Goal: Task Accomplishment & Management: Complete application form

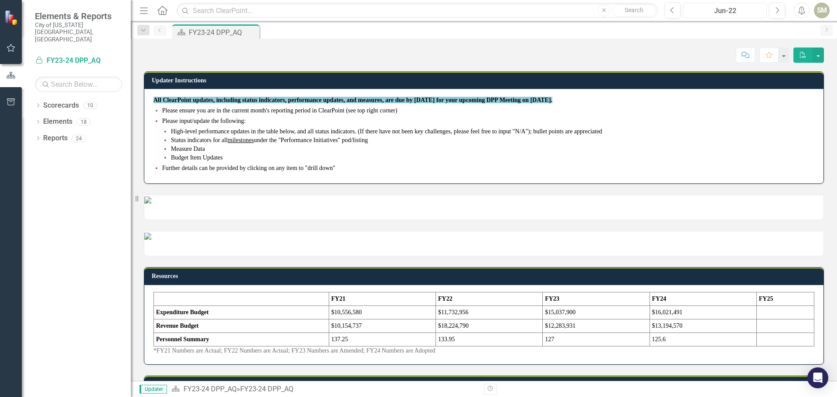
click at [740, 9] on div "Jun-22" at bounding box center [726, 11] width 78 height 10
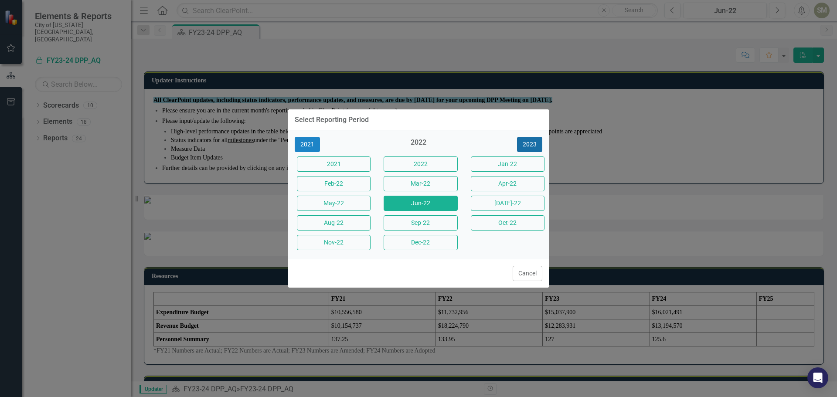
click at [529, 147] on button "2023" at bounding box center [529, 144] width 25 height 15
click at [530, 146] on button "2024" at bounding box center [529, 144] width 25 height 15
click at [530, 146] on button "2025" at bounding box center [529, 144] width 25 height 15
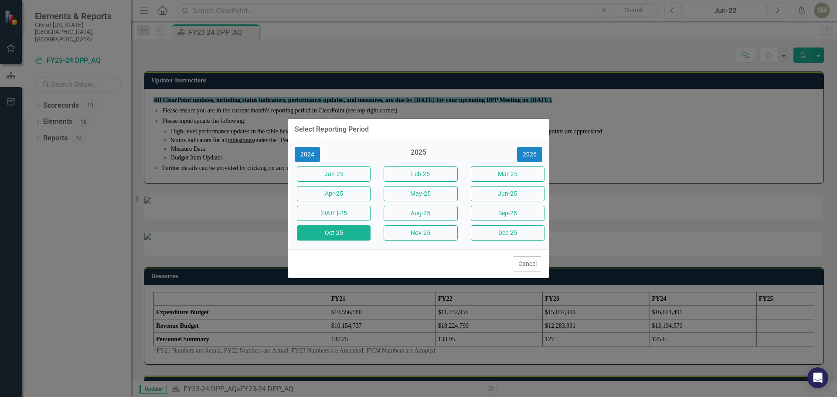
click at [353, 234] on button "Oct-25" at bounding box center [334, 232] width 74 height 15
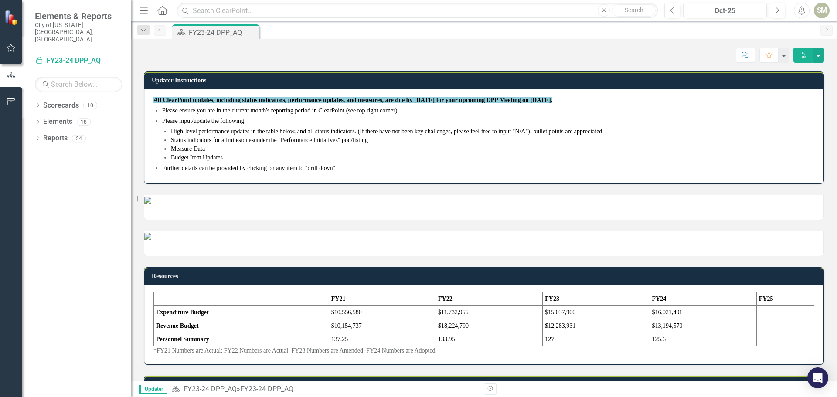
click at [163, 9] on icon "Home" at bounding box center [162, 10] width 11 height 9
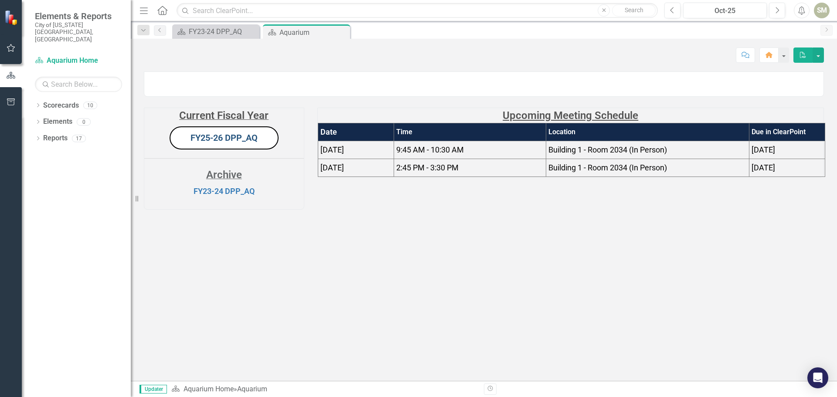
click at [228, 143] on link "FY25-26 DPP_AQ" at bounding box center [224, 138] width 67 height 10
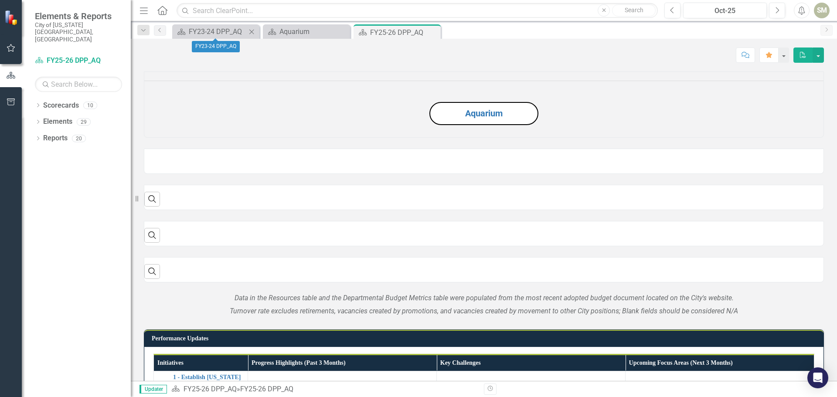
click at [252, 34] on icon "Close" at bounding box center [251, 31] width 9 height 7
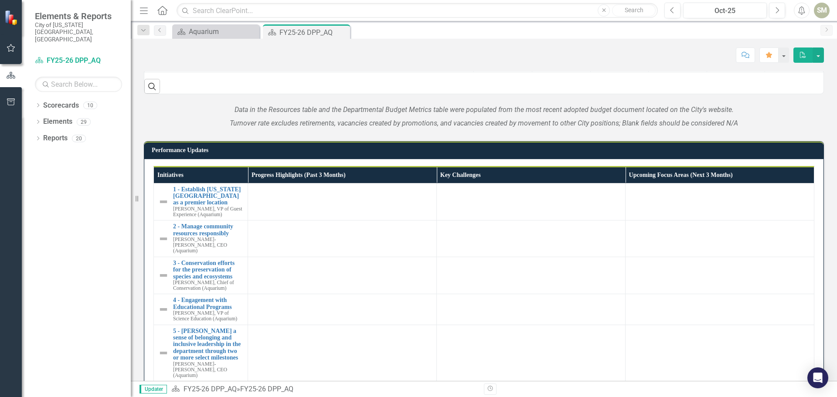
scroll to position [698, 0]
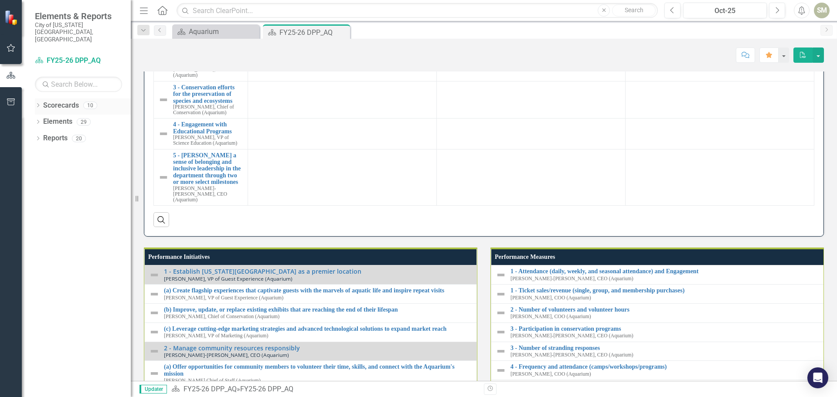
click at [39, 104] on icon "Dropdown" at bounding box center [38, 106] width 6 height 5
click at [42, 136] on icon "Dropdown" at bounding box center [42, 138] width 7 height 5
click at [335, 45] on td at bounding box center [342, 26] width 189 height 38
click at [327, 21] on div at bounding box center [343, 15] width 180 height 10
click at [325, 45] on td at bounding box center [342, 26] width 189 height 38
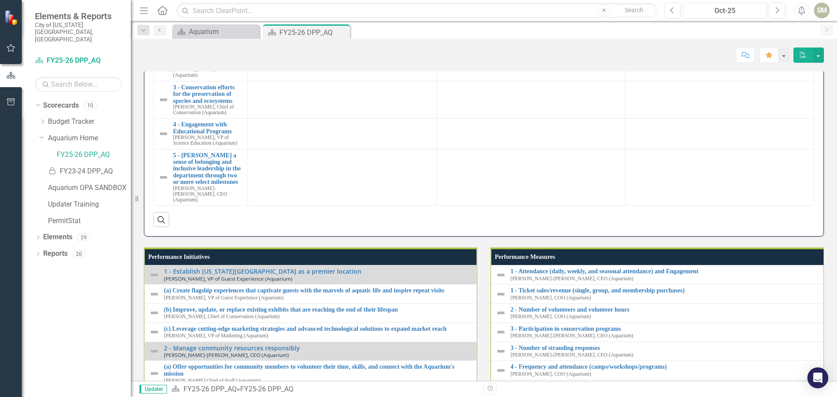
click at [325, 45] on td at bounding box center [342, 26] width 189 height 38
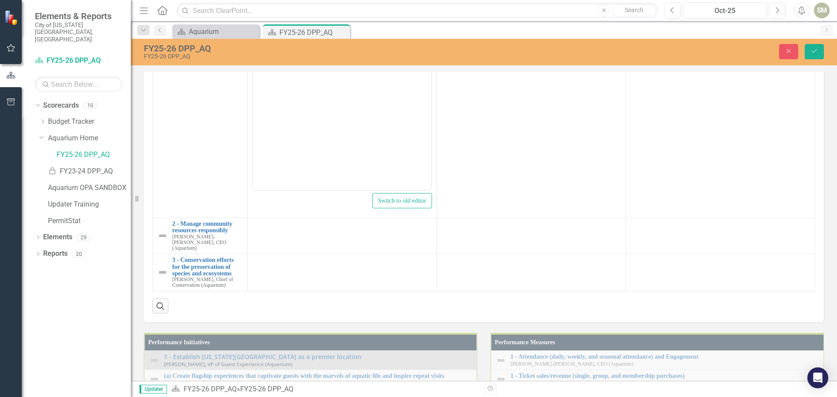
scroll to position [0, 0]
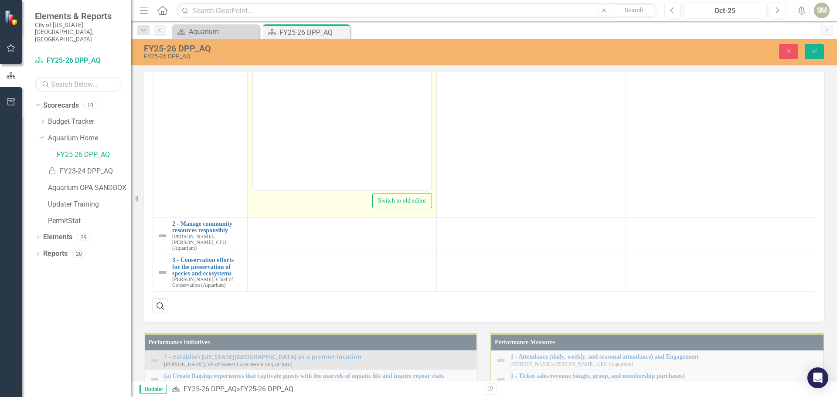
click at [299, 77] on body "Rich Text Area. Press ALT-0 for help." at bounding box center [342, 103] width 178 height 131
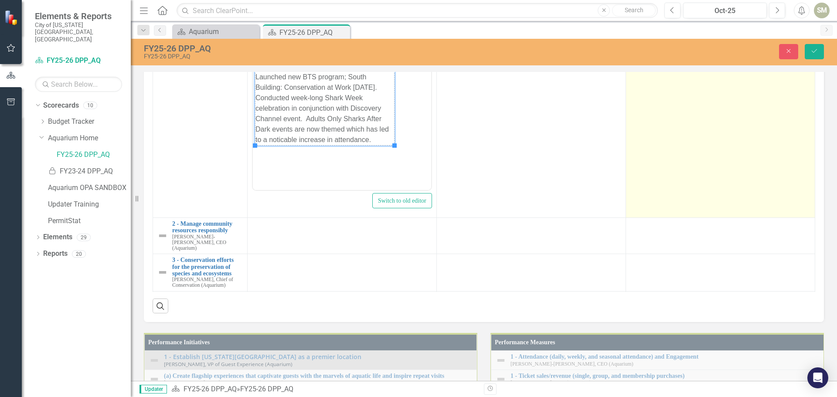
click at [696, 218] on td at bounding box center [720, 114] width 189 height 206
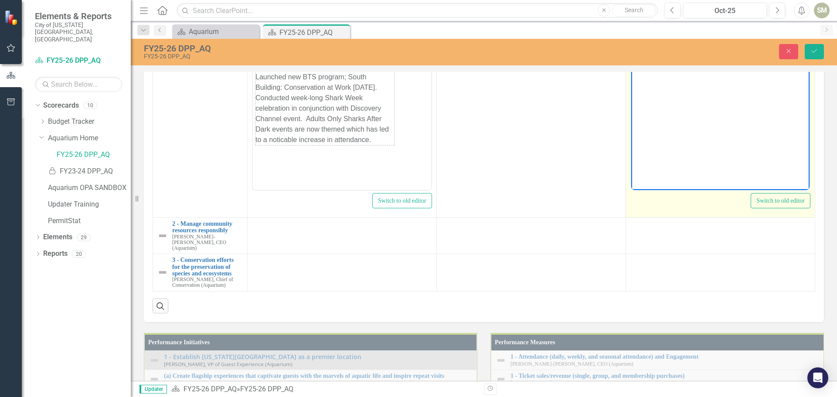
click at [665, 70] on body "Rich Text Area. Press ALT-0 for help." at bounding box center [720, 103] width 178 height 131
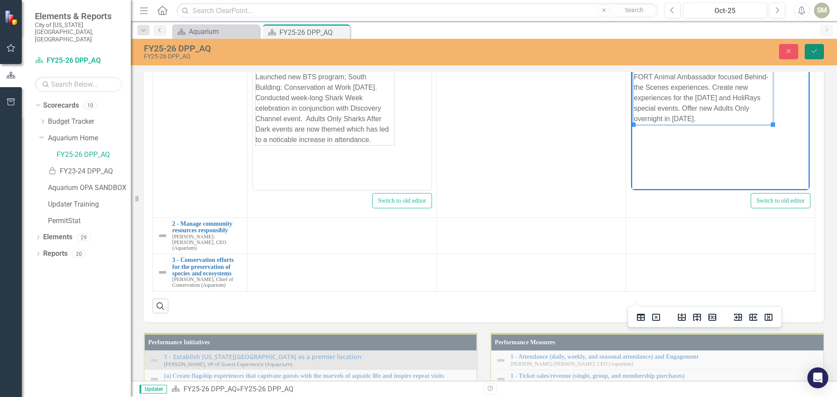
click at [813, 51] on icon "Save" at bounding box center [815, 51] width 8 height 6
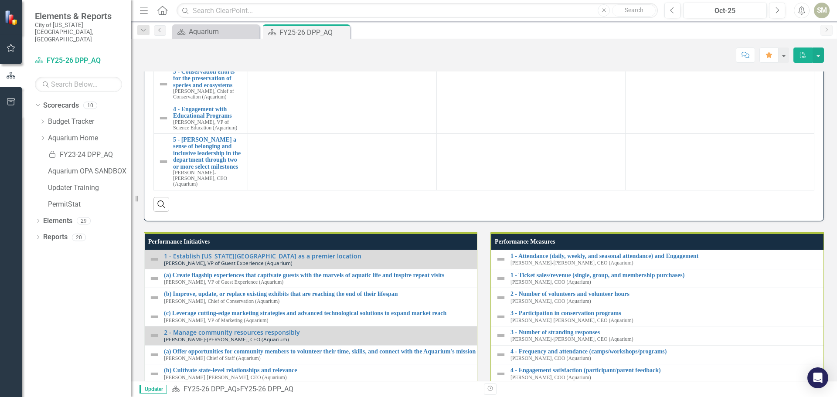
scroll to position [785, 0]
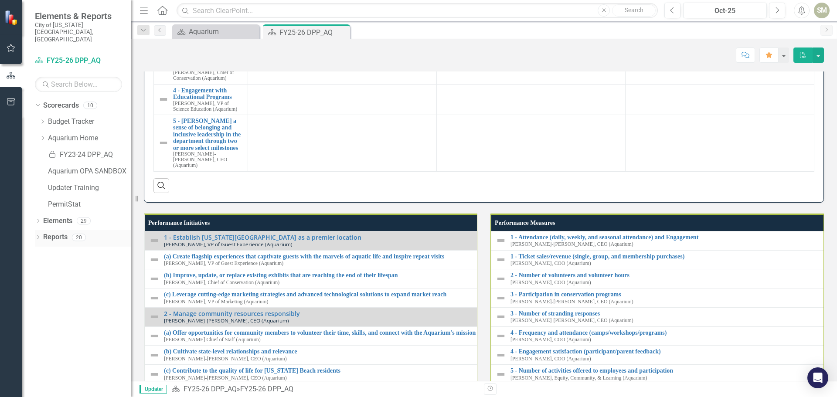
click at [38, 236] on icon at bounding box center [38, 238] width 2 height 4
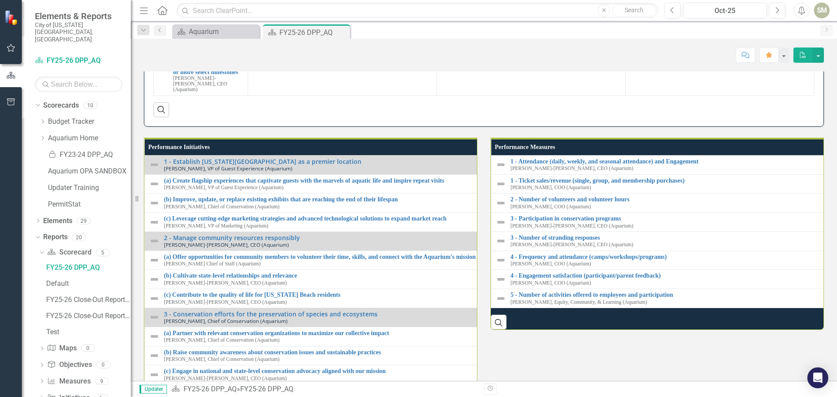
scroll to position [872, 0]
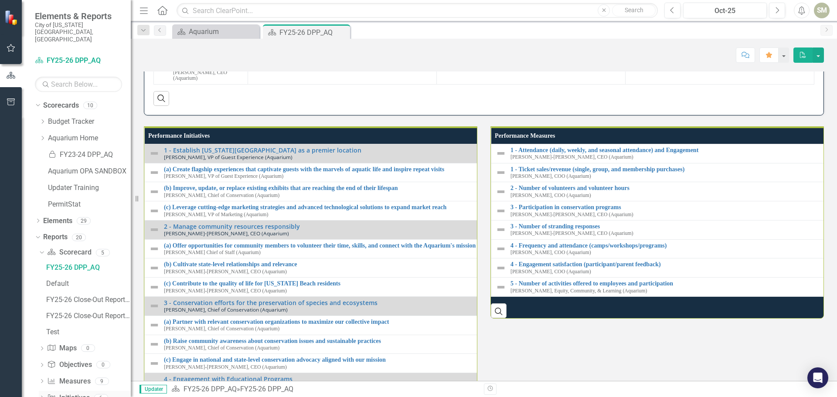
click at [42, 396] on icon "Dropdown" at bounding box center [42, 398] width 6 height 5
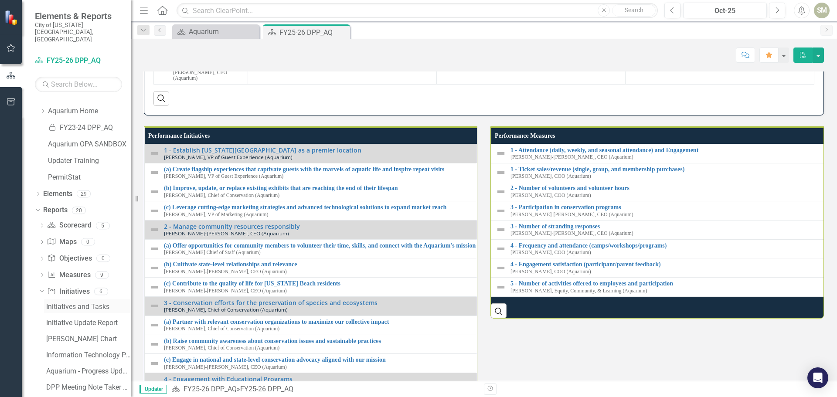
scroll to position [42, 0]
click at [105, 304] on div "Initiative Update Report" at bounding box center [88, 308] width 85 height 8
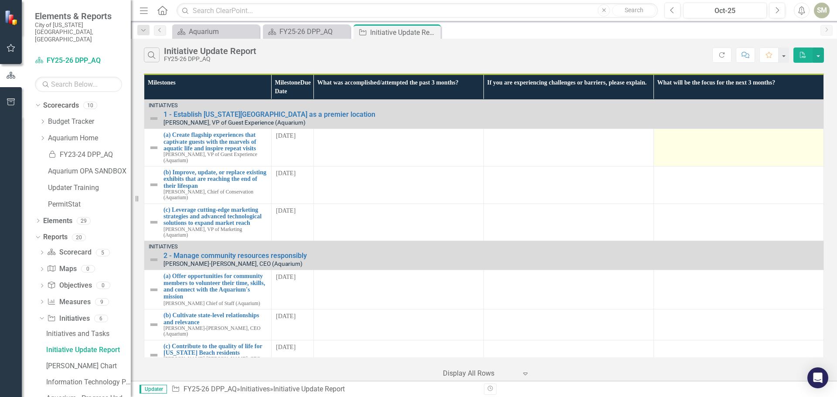
click at [698, 147] on td at bounding box center [739, 148] width 170 height 38
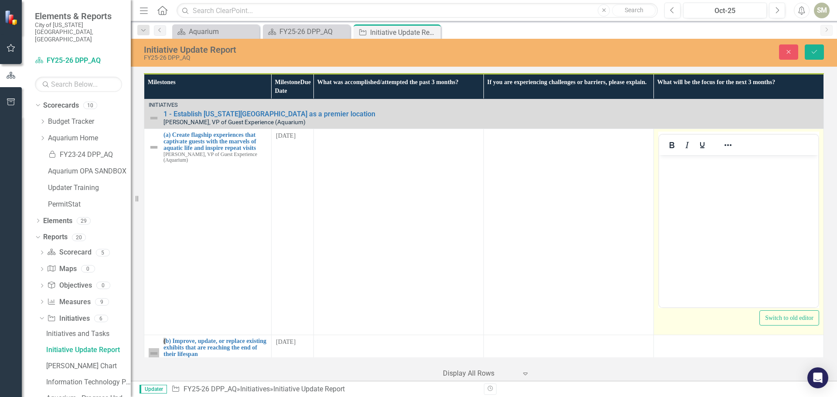
click at [683, 204] on body "Rich Text Area. Press ALT-0 for help." at bounding box center [738, 220] width 159 height 131
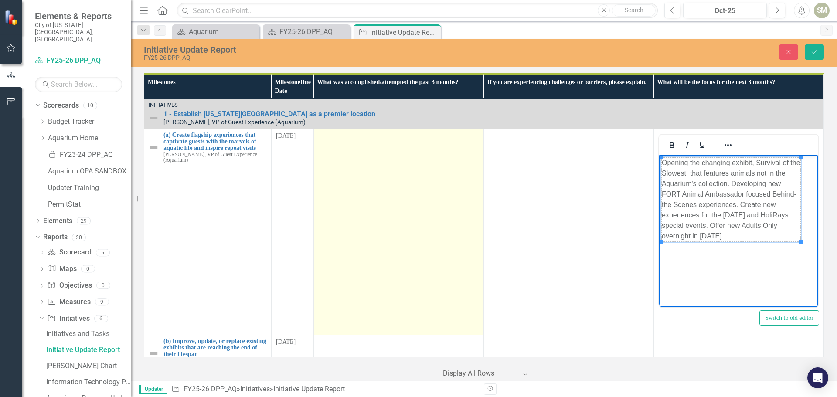
click at [378, 189] on td at bounding box center [399, 232] width 170 height 206
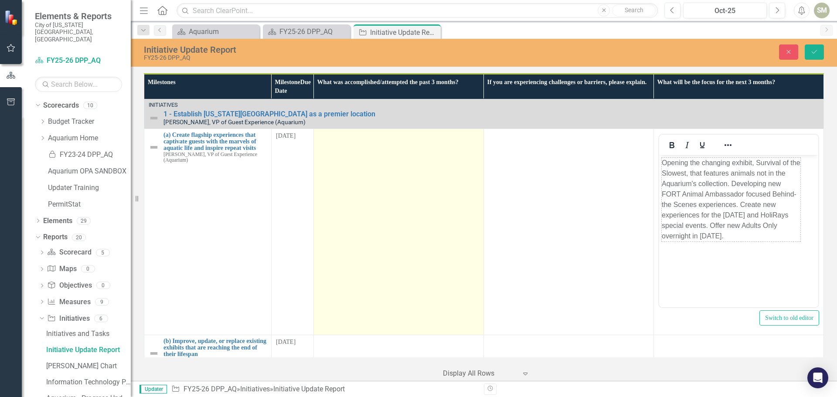
click at [363, 191] on td at bounding box center [399, 232] width 170 height 206
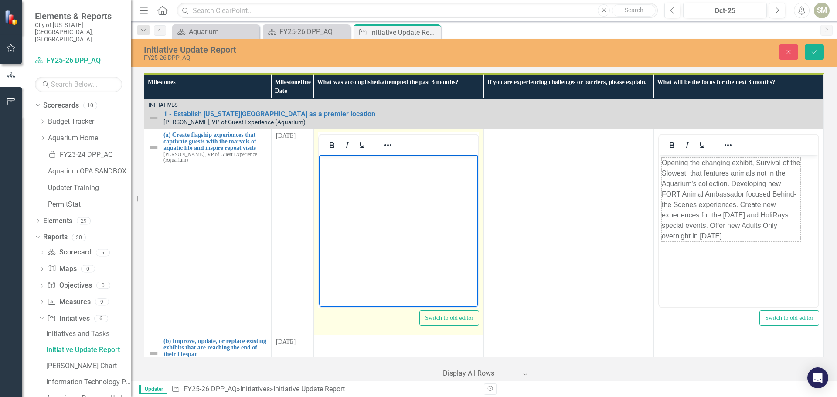
click at [365, 195] on body "Rich Text Area. Press ALT-0 for help." at bounding box center [398, 220] width 159 height 131
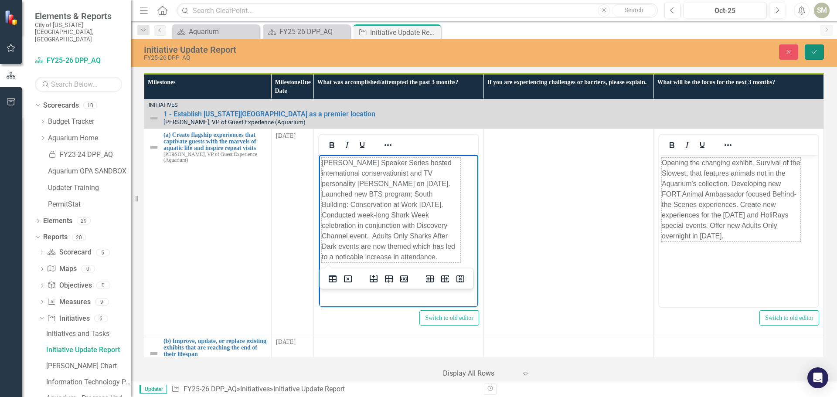
click at [816, 51] on icon "submit" at bounding box center [814, 51] width 5 height 3
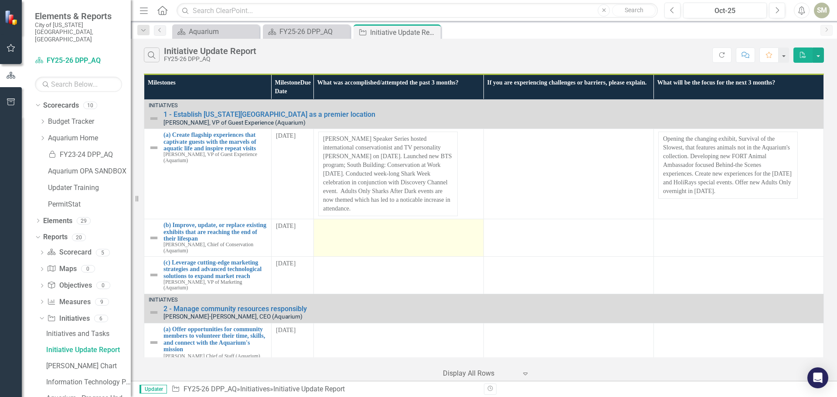
click at [343, 230] on td at bounding box center [399, 238] width 170 height 38
click at [337, 227] on td at bounding box center [399, 238] width 170 height 38
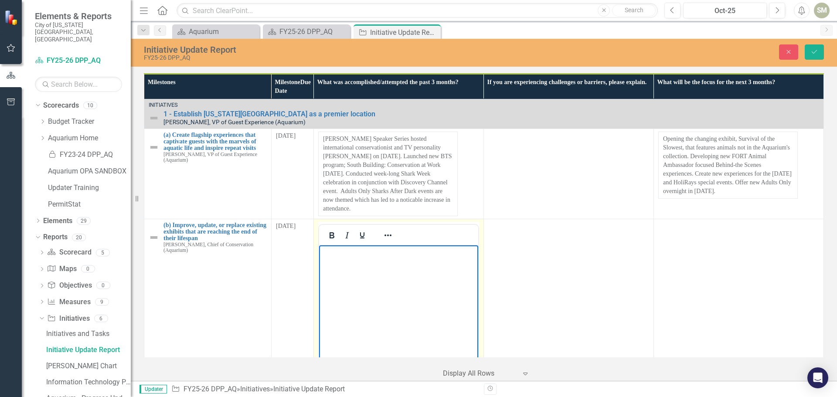
click at [338, 283] on body "Rich Text Area. Press ALT-0 for help." at bounding box center [398, 310] width 159 height 131
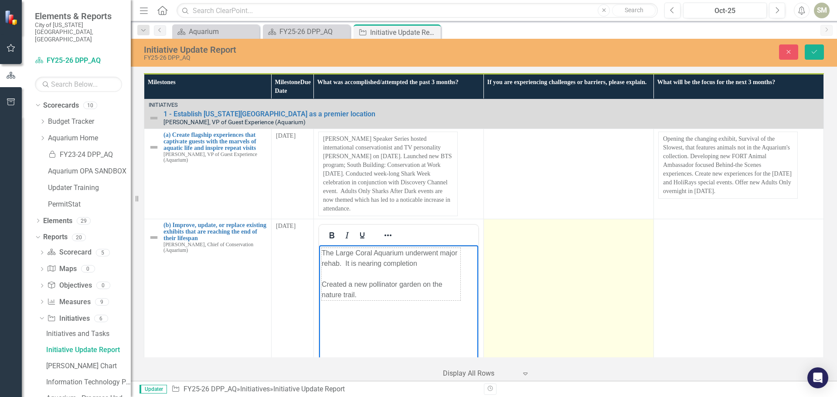
click at [543, 277] on td at bounding box center [569, 322] width 170 height 206
click at [536, 273] on td at bounding box center [569, 322] width 170 height 206
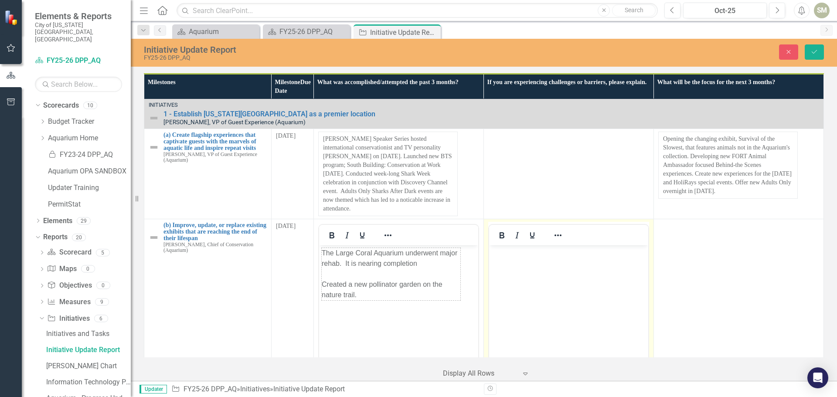
click at [539, 281] on body "Rich Text Area. Press ALT-0 for help." at bounding box center [568, 310] width 159 height 131
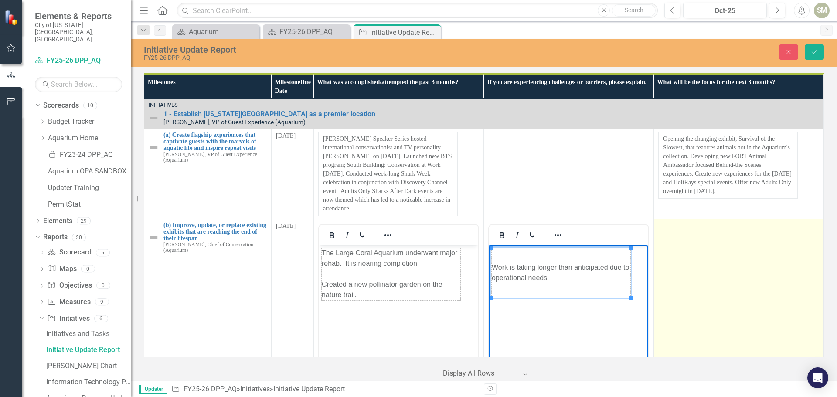
click at [690, 283] on td at bounding box center [739, 322] width 170 height 206
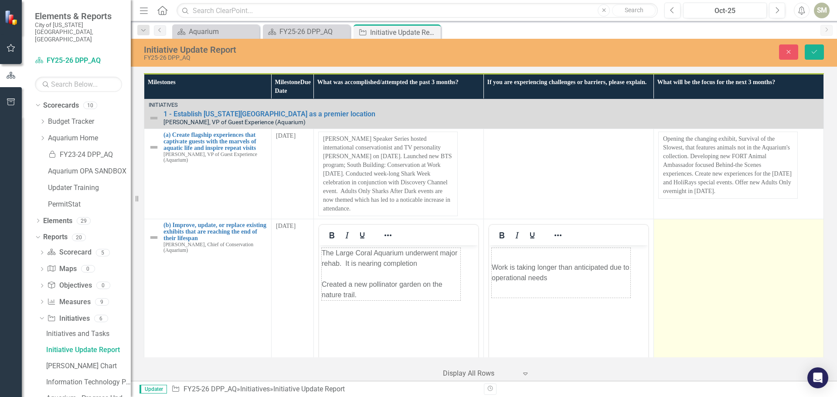
click at [688, 281] on td at bounding box center [739, 322] width 170 height 206
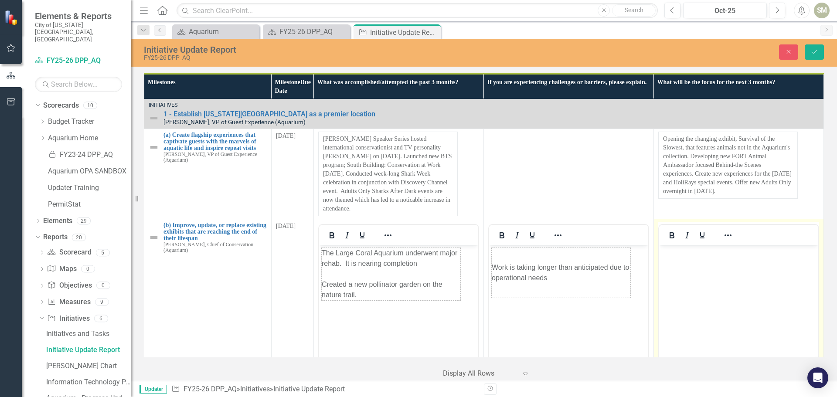
click at [693, 289] on body "Rich Text Area. Press ALT-0 for help." at bounding box center [738, 310] width 159 height 131
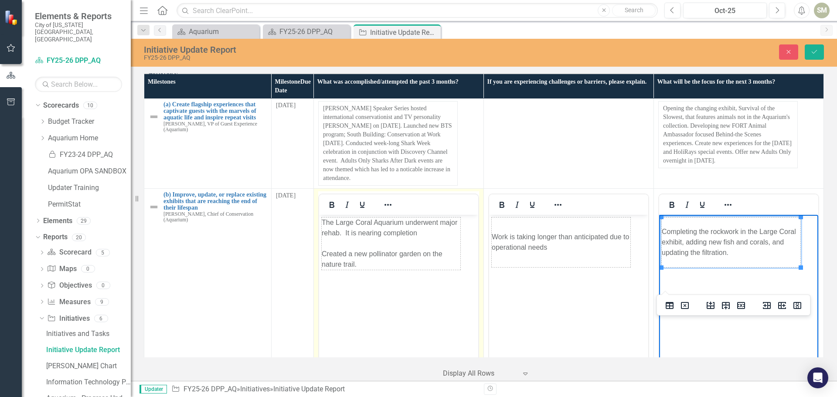
scroll to position [131, 0]
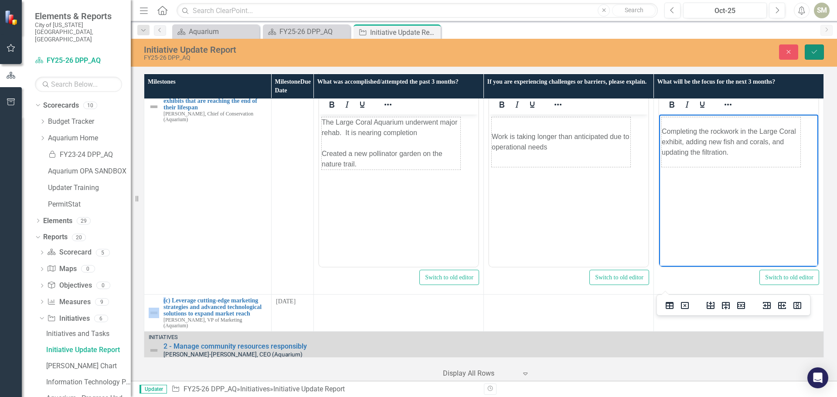
click at [819, 52] on button "Save" at bounding box center [814, 51] width 19 height 15
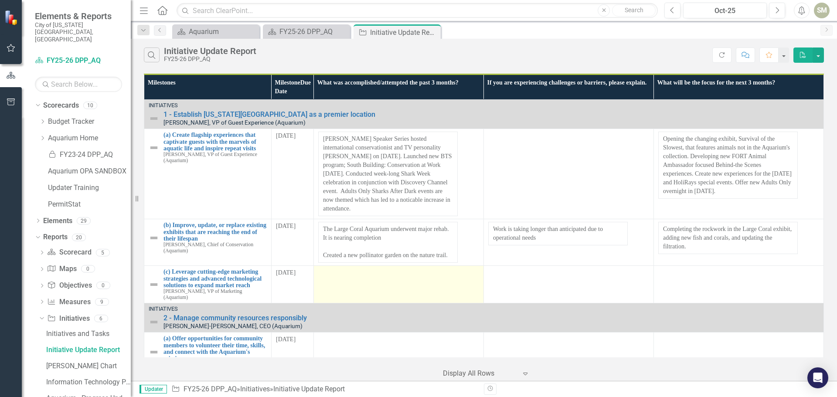
click at [348, 273] on td at bounding box center [399, 285] width 170 height 38
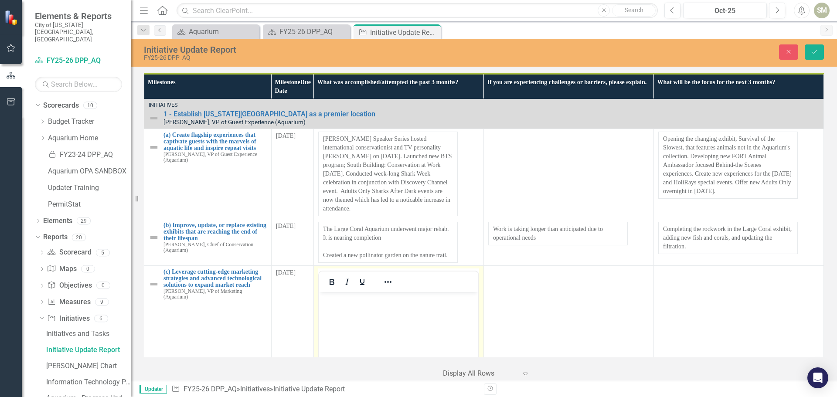
scroll to position [0, 0]
click at [354, 320] on body "Rich Text Area. Press ALT-0 for help." at bounding box center [398, 357] width 159 height 131
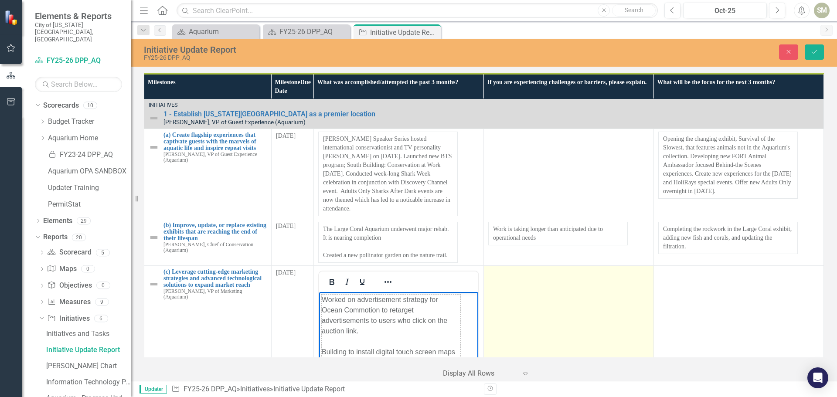
click at [496, 329] on td at bounding box center [569, 369] width 170 height 206
click at [535, 316] on td at bounding box center [569, 369] width 170 height 206
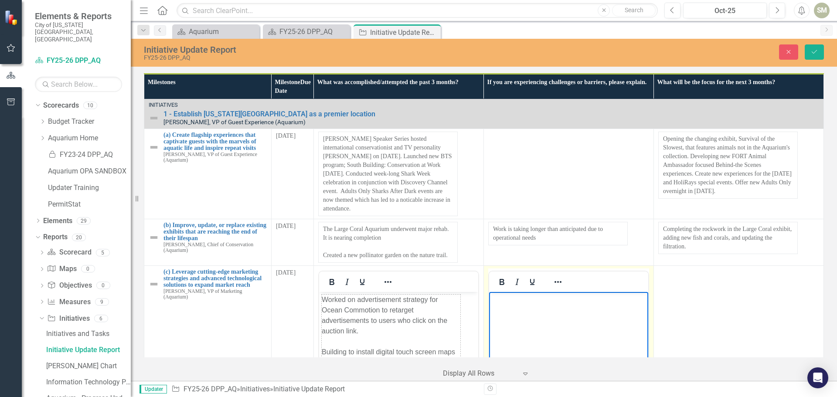
click at [537, 325] on body "Rich Text Area. Press ALT-0 for help." at bounding box center [568, 357] width 159 height 131
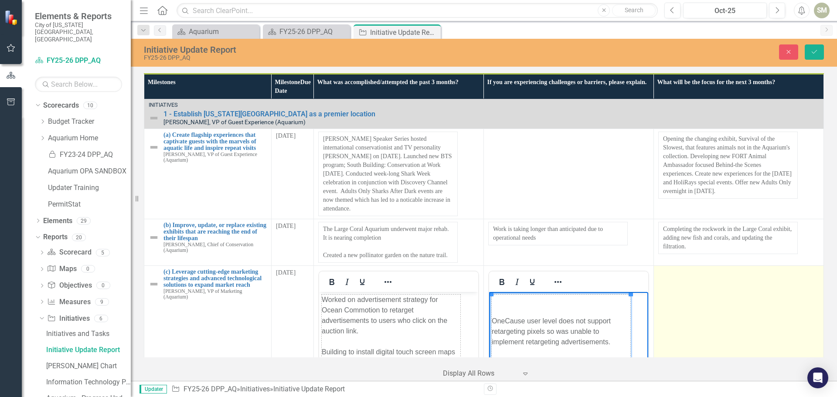
click at [703, 326] on td at bounding box center [739, 369] width 170 height 206
click at [689, 323] on td at bounding box center [739, 369] width 170 height 206
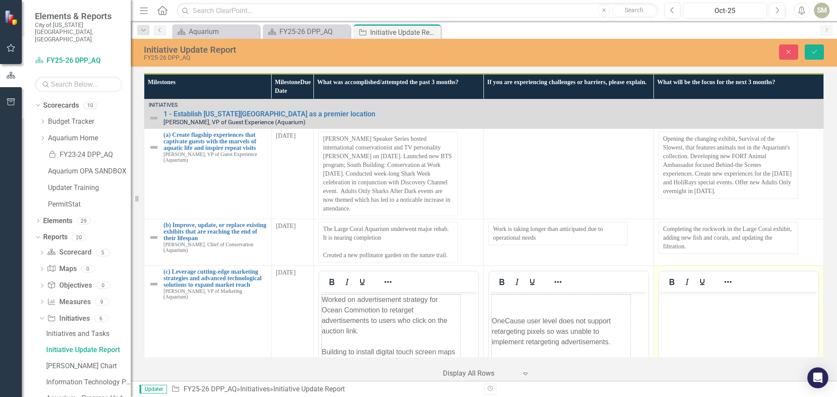
click at [693, 331] on body "Rich Text Area. Press ALT-0 for help." at bounding box center [738, 357] width 159 height 131
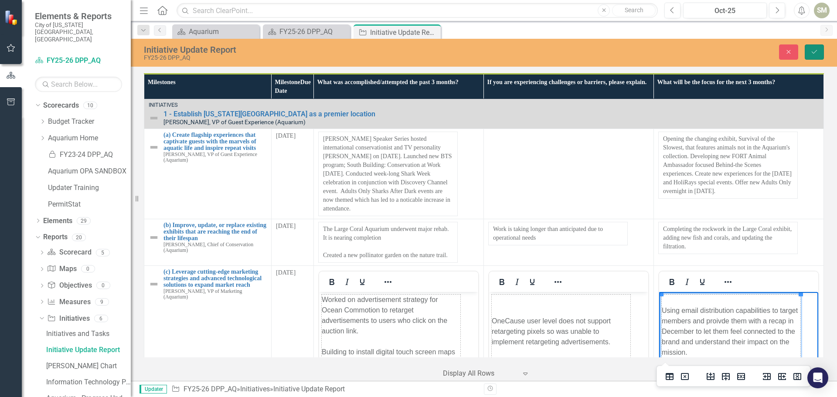
click at [816, 49] on icon "Save" at bounding box center [815, 52] width 8 height 6
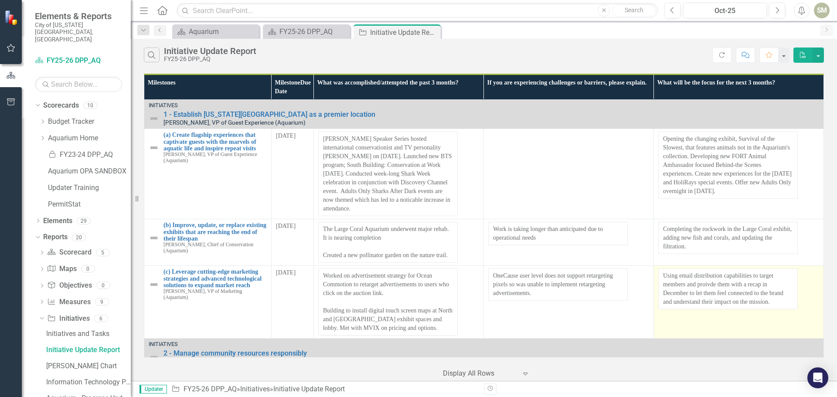
click at [705, 276] on td "Using email distribution capabilities to target members and proivde them with a…" at bounding box center [728, 289] width 139 height 41
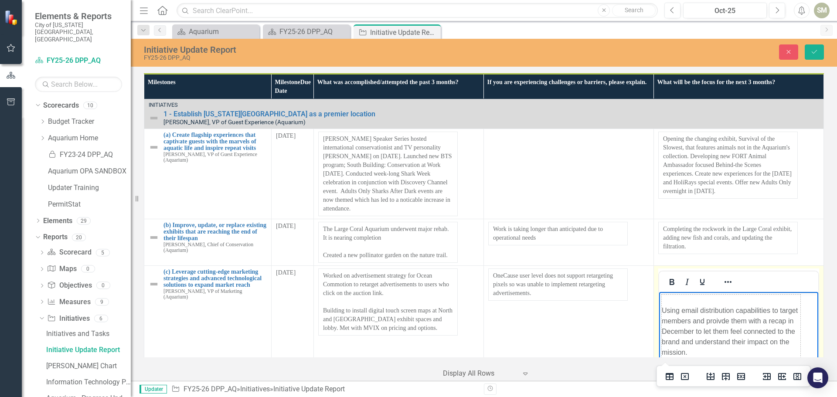
click at [721, 322] on td "Using email distribution capabilities to target members and proivde them with a…" at bounding box center [731, 331] width 139 height 75
click at [814, 49] on icon "Save" at bounding box center [815, 52] width 8 height 6
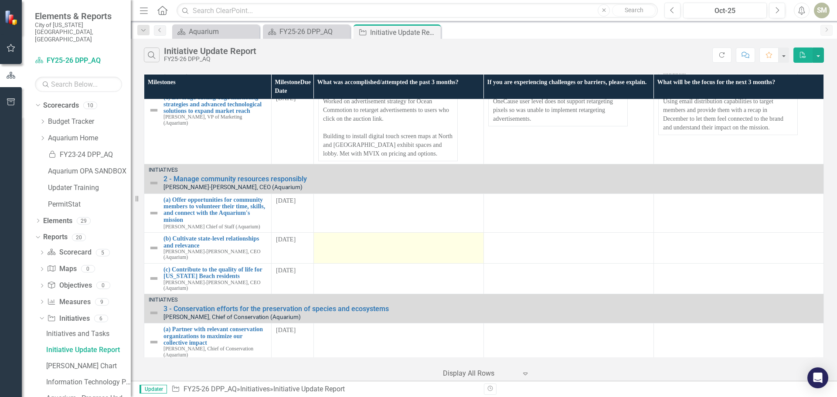
scroll to position [218, 0]
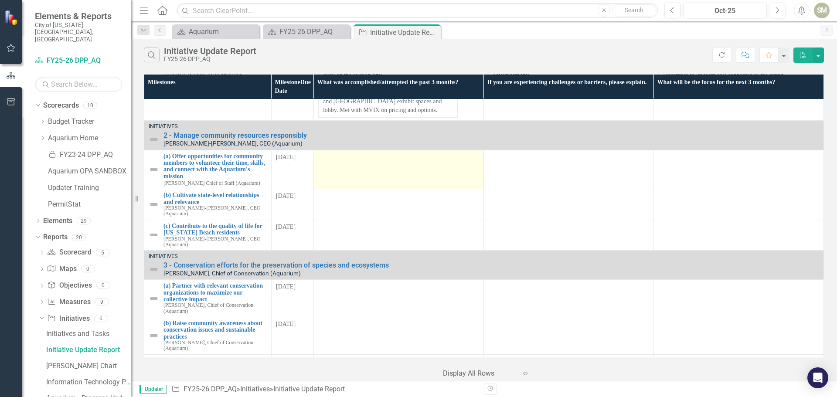
click at [355, 153] on div at bounding box center [398, 158] width 161 height 10
click at [358, 155] on td at bounding box center [399, 169] width 170 height 39
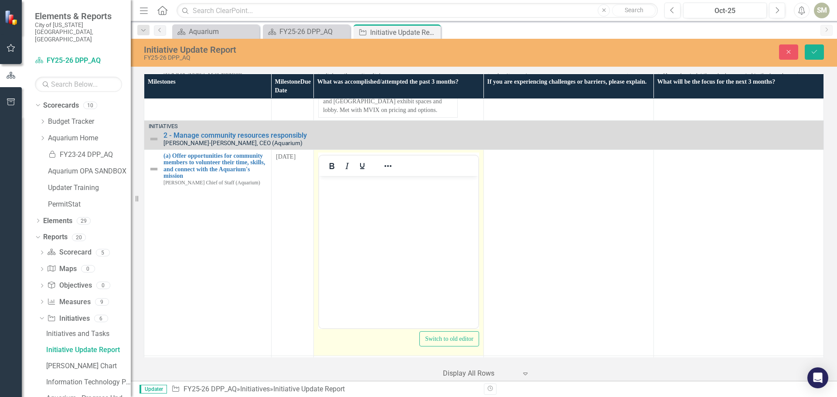
scroll to position [0, 0]
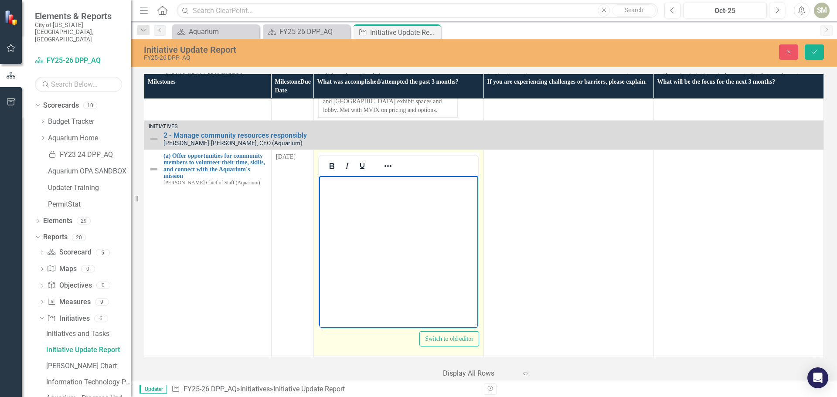
click at [343, 231] on body "Rich Text Area. Press ALT-0 for help." at bounding box center [398, 241] width 159 height 131
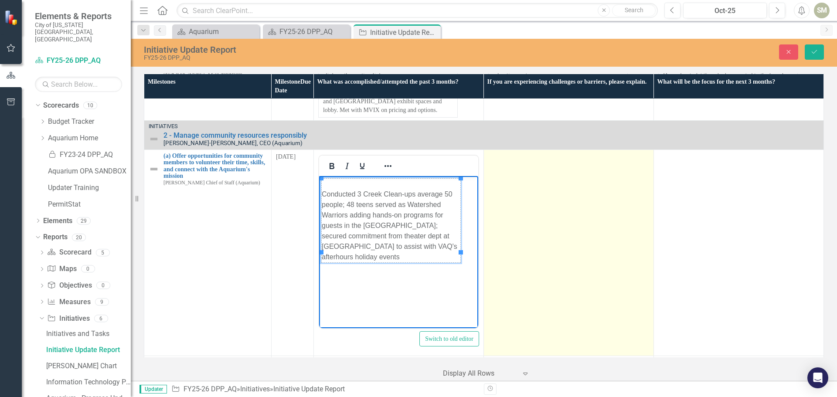
click at [550, 226] on td at bounding box center [569, 253] width 170 height 206
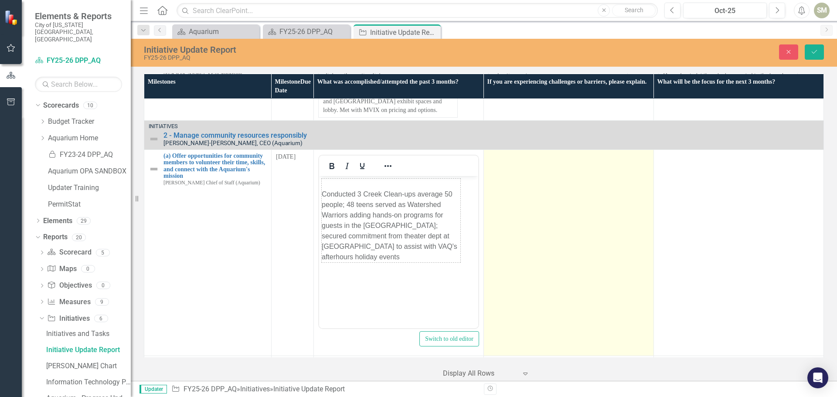
click at [535, 224] on td at bounding box center [569, 253] width 170 height 206
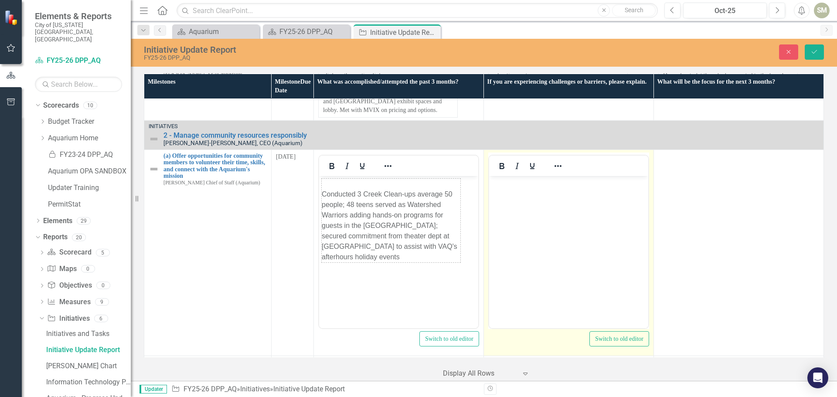
click at [537, 232] on body "Rich Text Area. Press ALT-0 for help." at bounding box center [568, 241] width 159 height 131
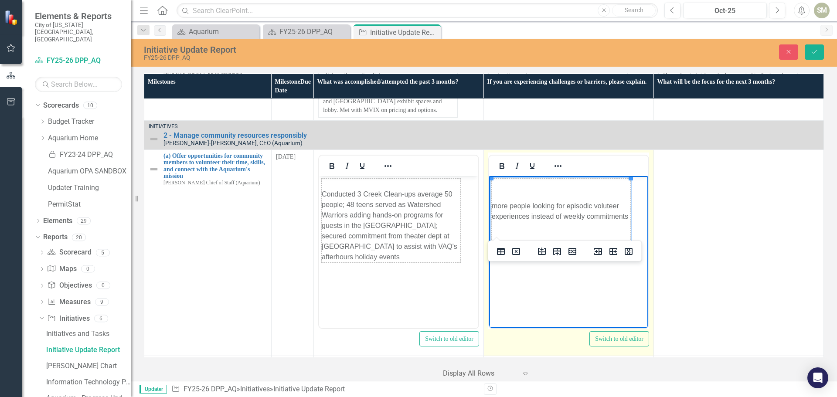
click at [606, 205] on td "more people looking for episodic voluteer experiences instead of weekly commitm…" at bounding box center [561, 210] width 139 height 65
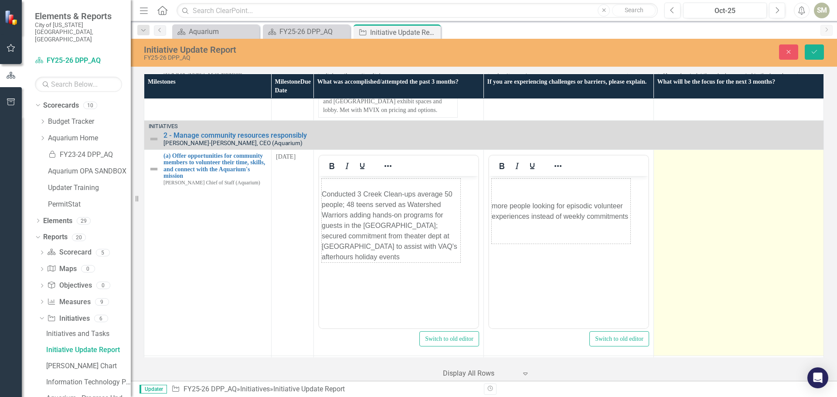
click at [709, 223] on td at bounding box center [739, 253] width 170 height 206
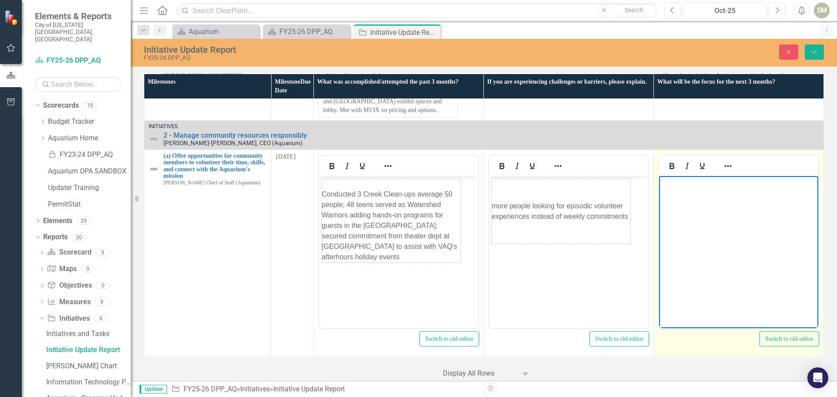
click at [714, 239] on body "Rich Text Area. Press ALT-0 for help." at bounding box center [738, 241] width 159 height 131
click at [715, 227] on body "Rich Text Area. Press ALT-0 for help." at bounding box center [738, 241] width 159 height 131
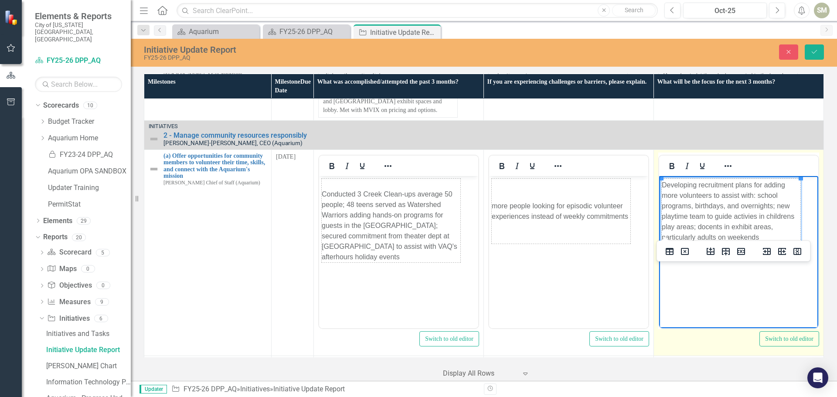
click at [750, 217] on td "Developing recruitment plans for adding more volunteers to assist with: school …" at bounding box center [731, 210] width 139 height 65
click at [797, 216] on td "Developing recruitment plans for adding more volunteers to assist with: school …" at bounding box center [731, 210] width 139 height 65
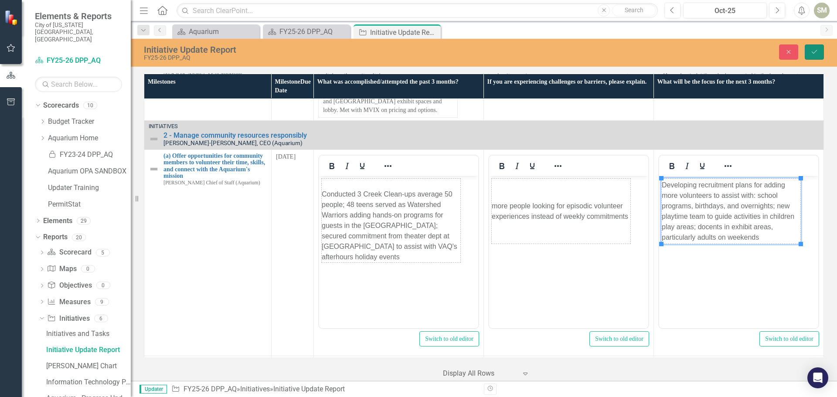
click at [814, 53] on icon "Save" at bounding box center [815, 52] width 8 height 6
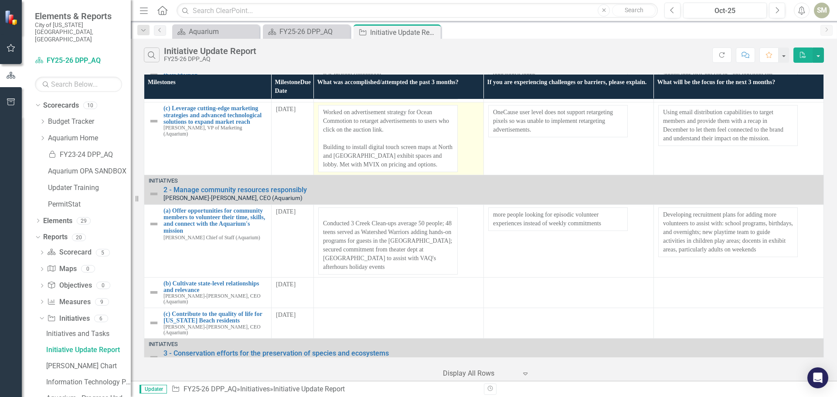
scroll to position [174, 0]
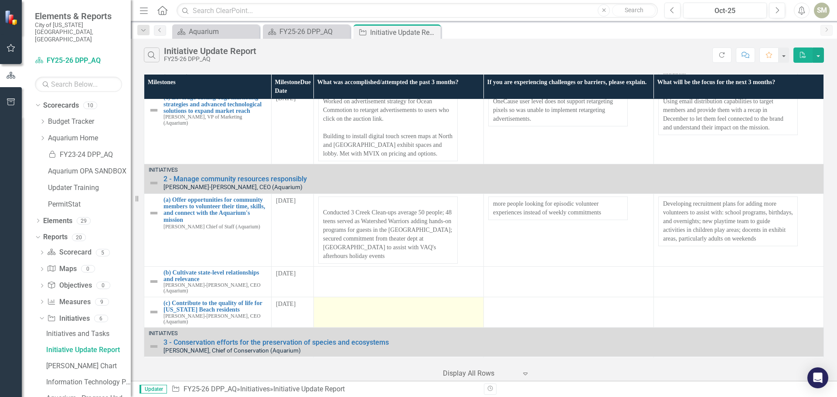
click at [352, 297] on td at bounding box center [399, 312] width 170 height 31
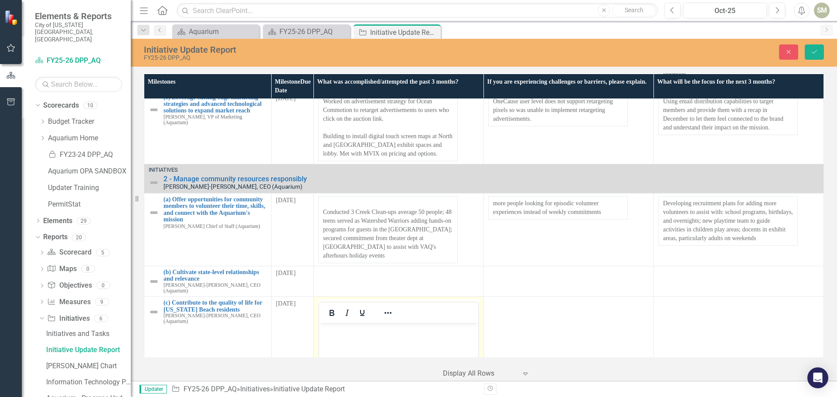
scroll to position [0, 0]
click at [344, 349] on body "Rich Text Area. Press ALT-0 for help." at bounding box center [398, 388] width 159 height 131
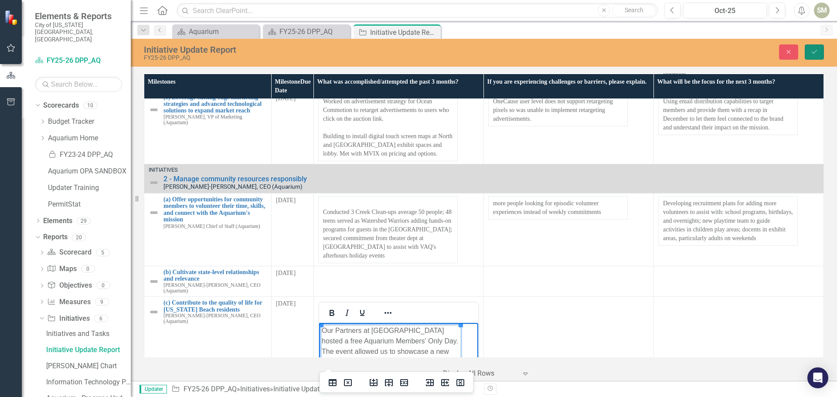
click at [810, 49] on button "Save" at bounding box center [814, 51] width 19 height 15
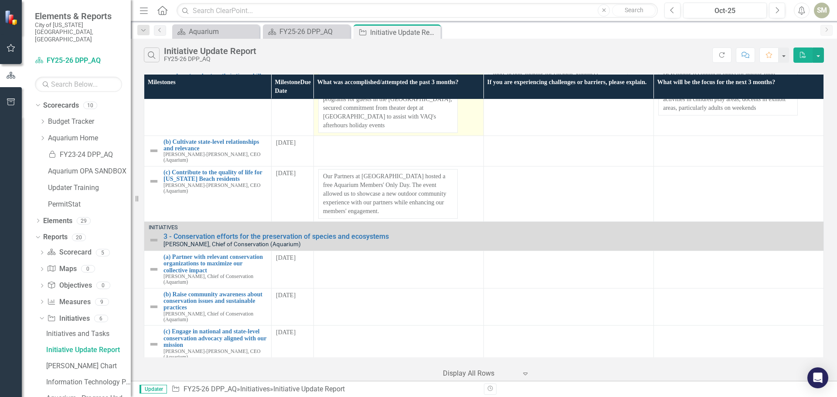
scroll to position [349, 0]
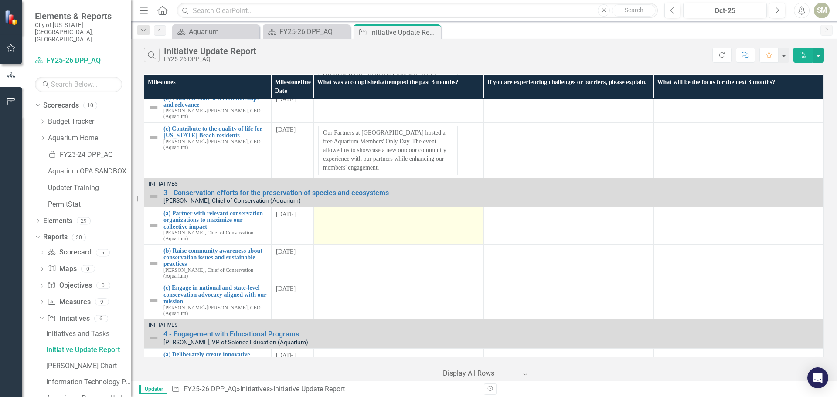
click at [322, 210] on div at bounding box center [398, 215] width 161 height 10
click at [339, 210] on div at bounding box center [398, 215] width 161 height 10
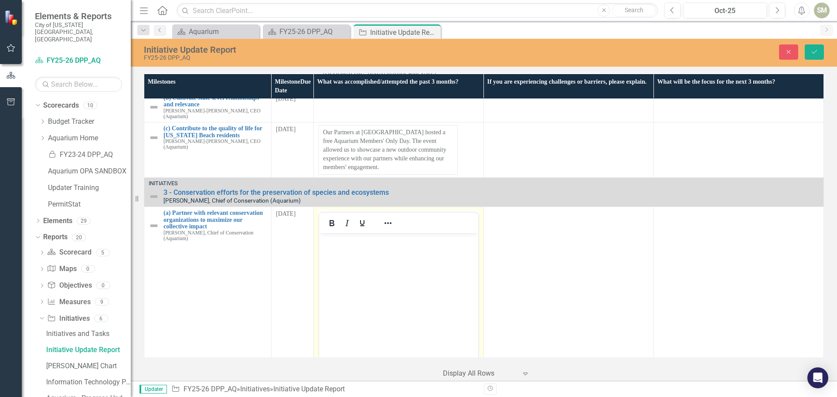
scroll to position [0, 0]
click at [338, 266] on body "Rich Text Area. Press ALT-0 for help." at bounding box center [398, 298] width 159 height 131
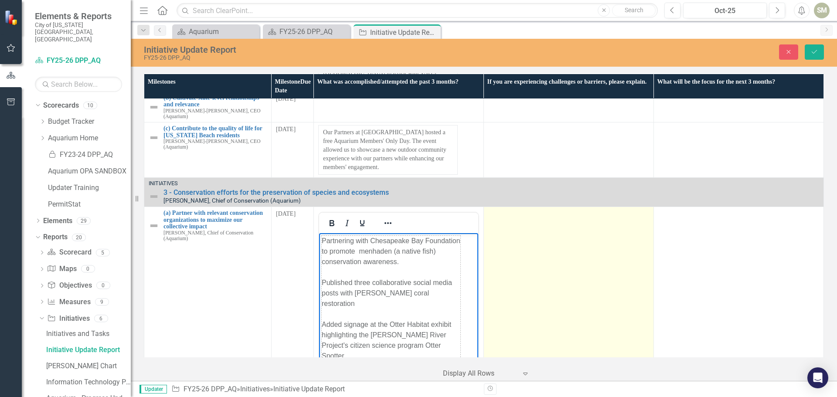
click at [529, 250] on td at bounding box center [569, 310] width 170 height 206
click at [533, 253] on td at bounding box center [569, 310] width 170 height 206
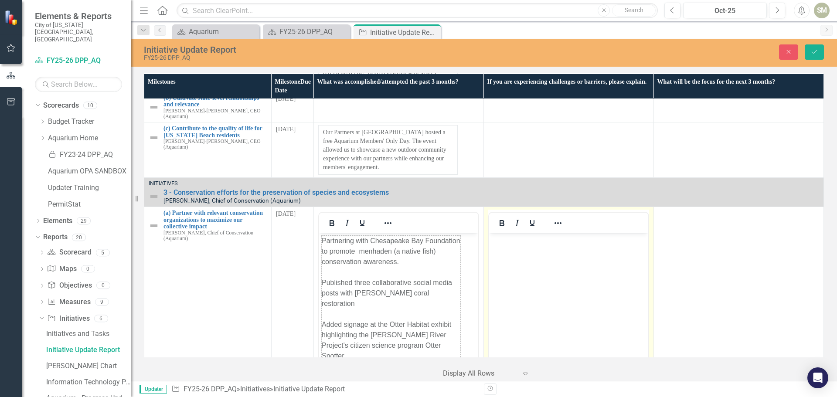
click at [535, 275] on body "Rich Text Area. Press ALT-0 for help." at bounding box center [568, 298] width 159 height 131
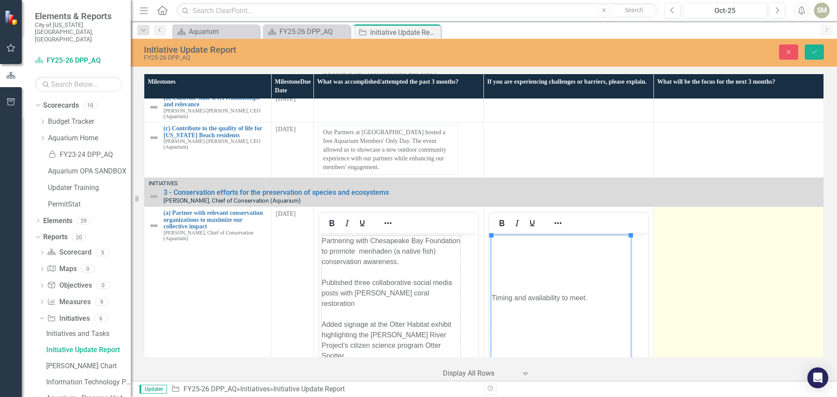
drag, startPoint x: 673, startPoint y: 249, endPoint x: 679, endPoint y: 249, distance: 5.7
click at [673, 249] on td at bounding box center [739, 310] width 170 height 206
click at [679, 249] on td at bounding box center [739, 310] width 170 height 206
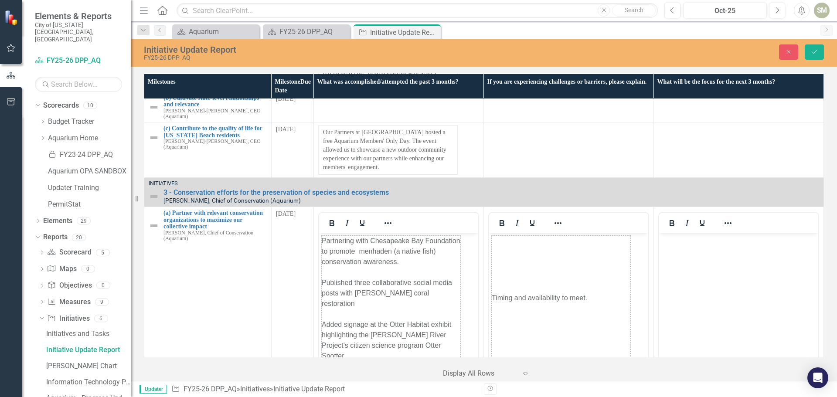
click at [693, 275] on body "Rich Text Area. Press ALT-0 for help." at bounding box center [738, 298] width 159 height 131
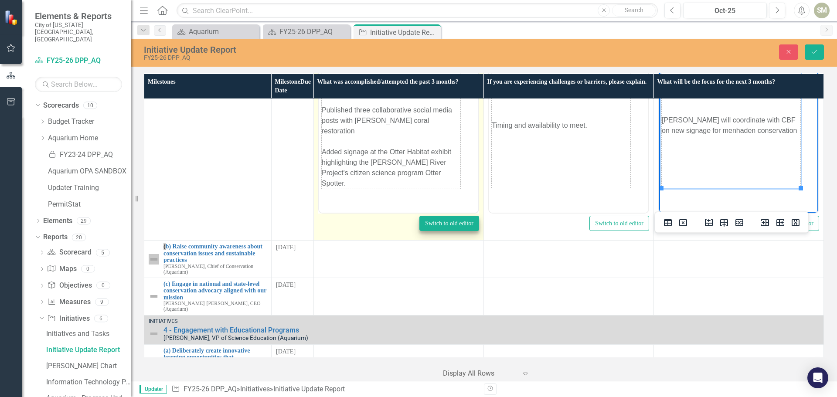
scroll to position [523, 0]
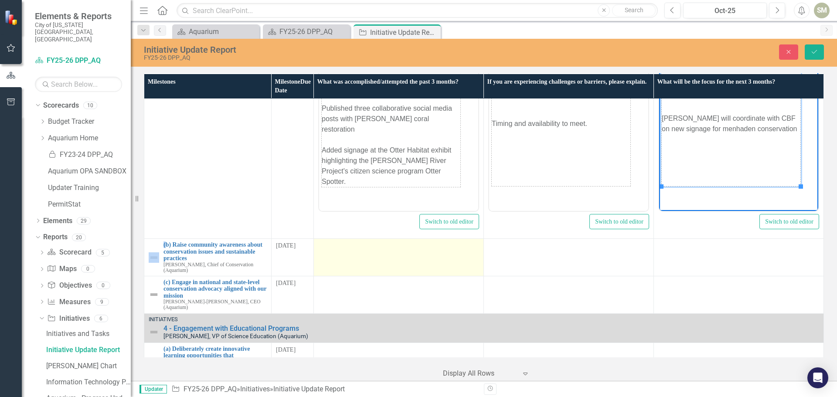
click at [337, 242] on div at bounding box center [398, 247] width 161 height 10
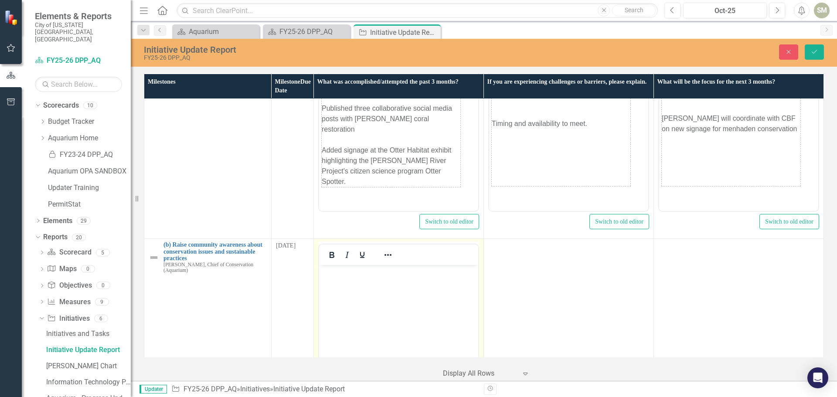
scroll to position [0, 0]
click at [373, 307] on body "Rich Text Area. Press ALT-0 for help." at bounding box center [398, 330] width 159 height 131
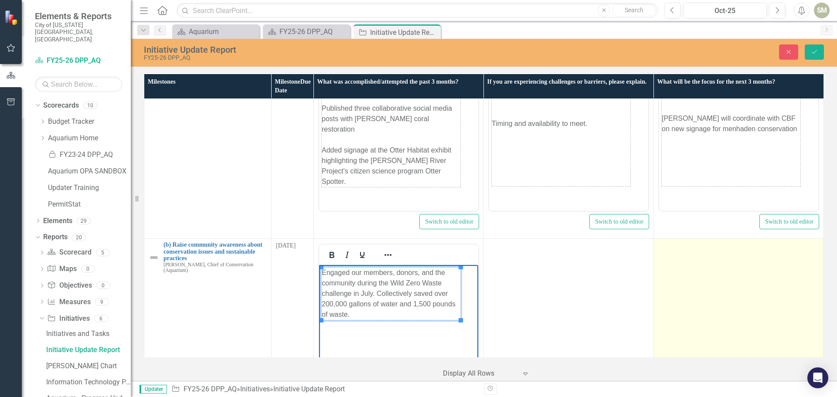
click at [703, 297] on td at bounding box center [739, 342] width 170 height 206
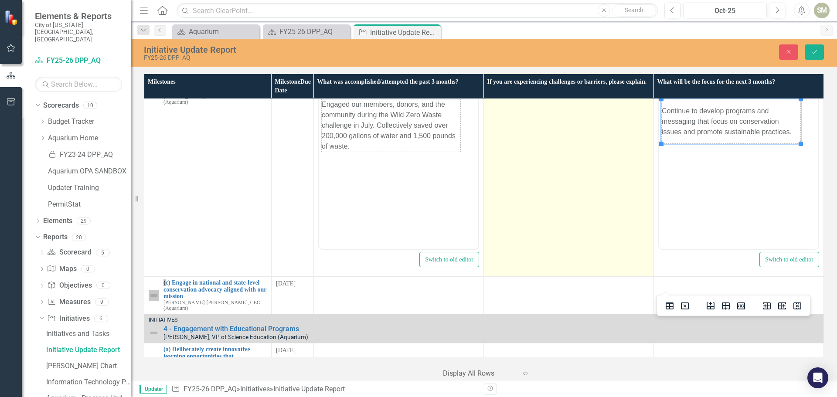
scroll to position [698, 0]
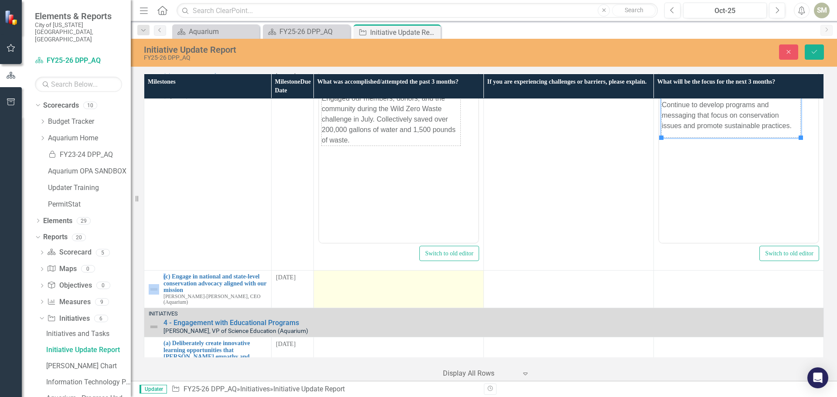
click at [358, 273] on div at bounding box center [398, 278] width 161 height 10
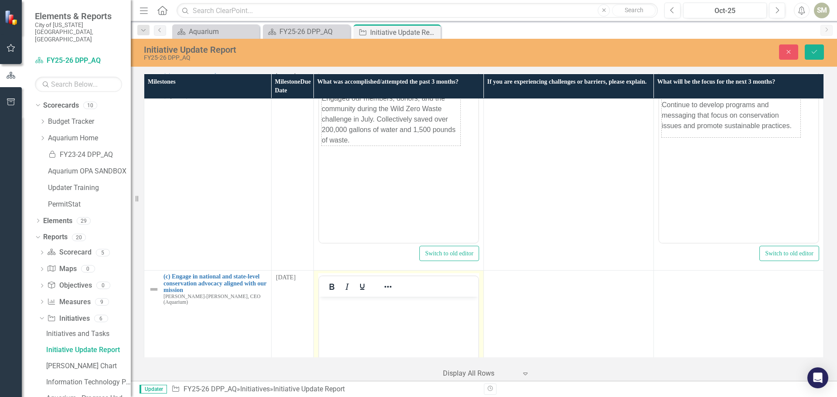
scroll to position [0, 0]
click at [358, 328] on body "Rich Text Area. Press ALT-0 for help." at bounding box center [398, 362] width 159 height 131
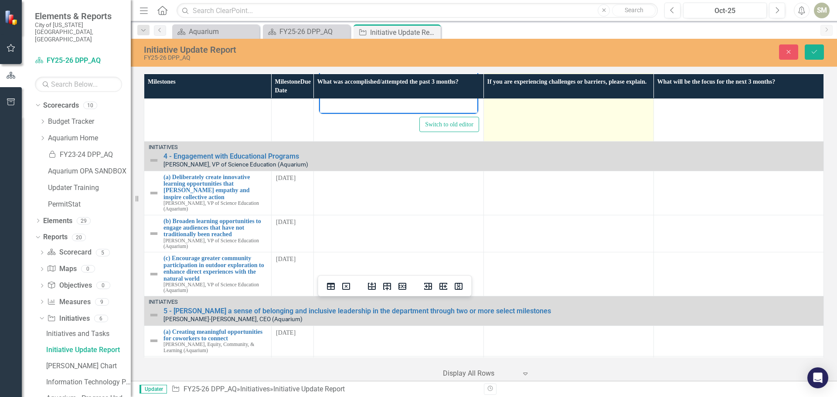
scroll to position [1047, 0]
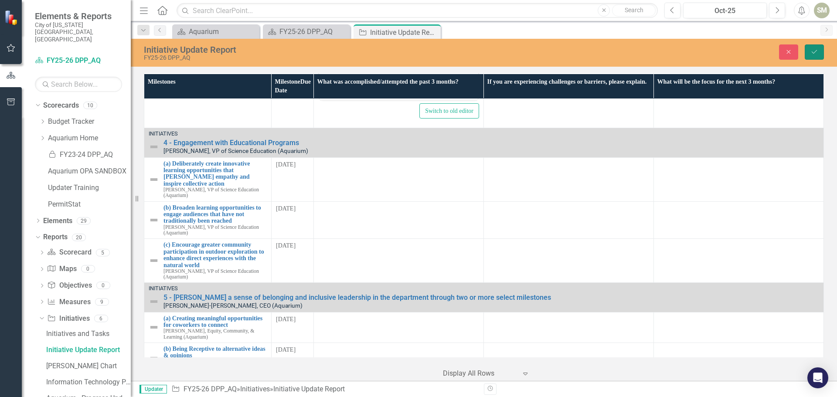
click at [815, 48] on button "Save" at bounding box center [814, 51] width 19 height 15
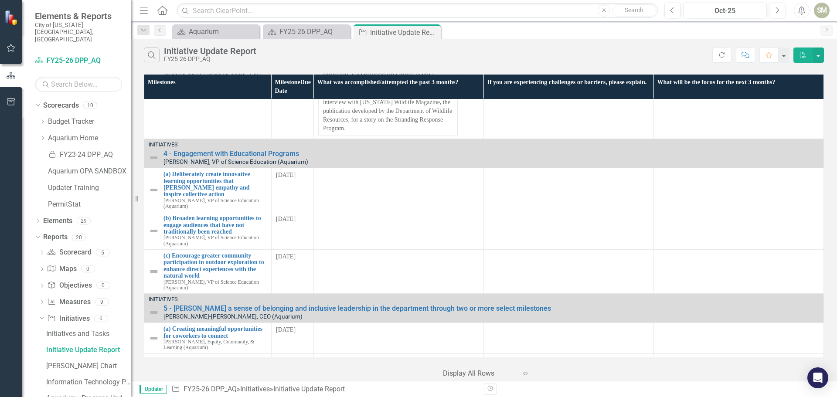
scroll to position [654, 0]
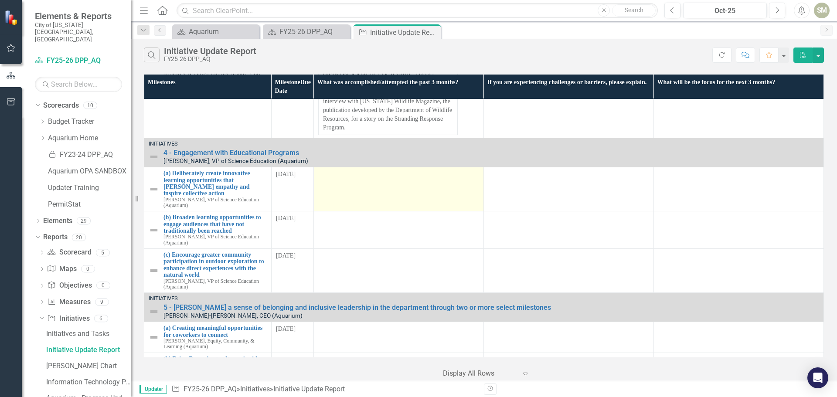
click at [380, 167] on td at bounding box center [399, 189] width 170 height 44
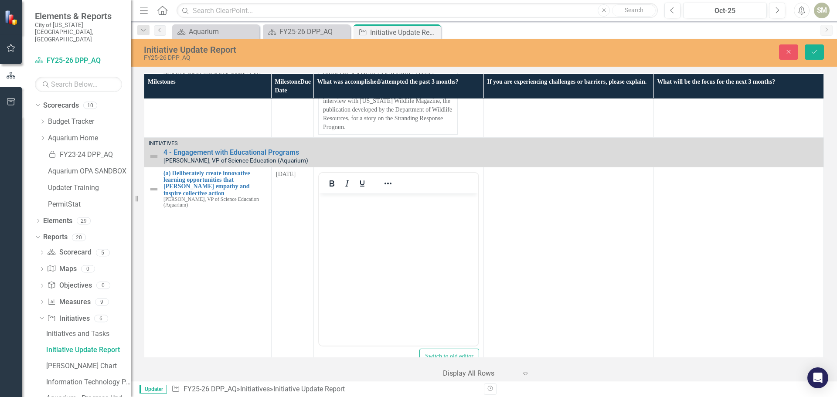
scroll to position [0, 0]
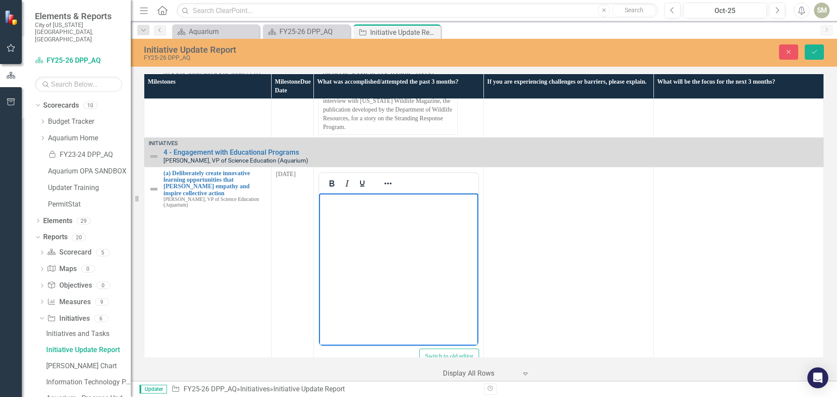
click at [362, 238] on body "Rich Text Area. Press ALT-0 for help." at bounding box center [398, 258] width 159 height 131
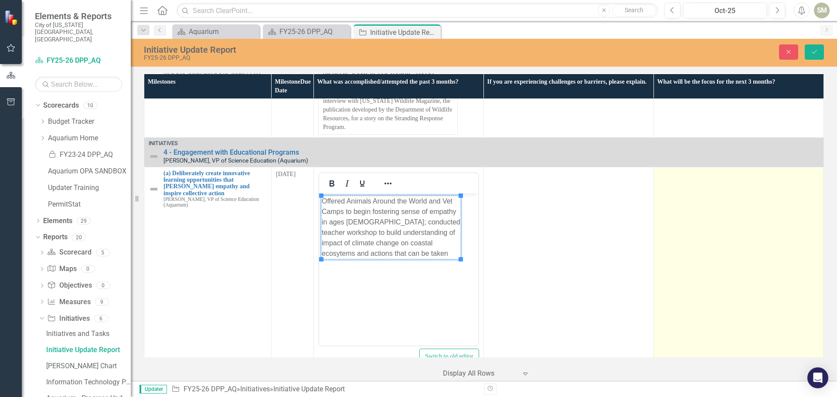
click at [687, 222] on td at bounding box center [739, 270] width 170 height 206
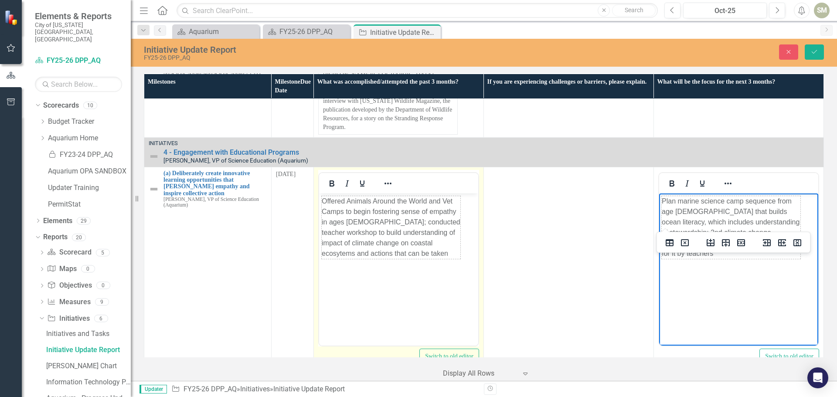
click at [398, 244] on td "Offered Animals Around the World and Vet Camps to begin fostering sense of empa…" at bounding box center [390, 227] width 139 height 63
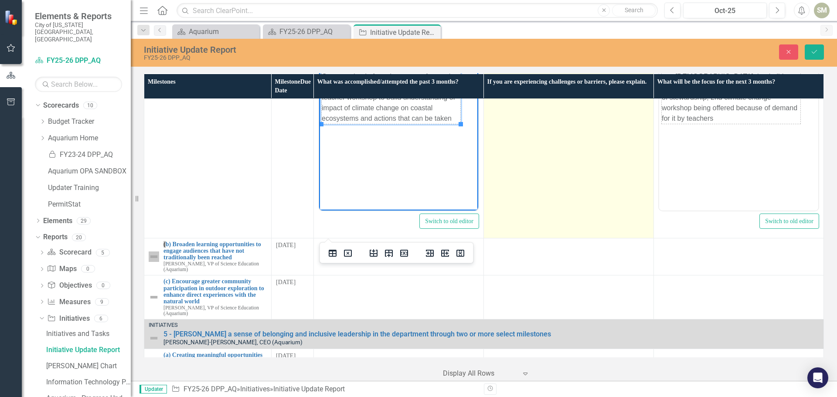
scroll to position [829, 0]
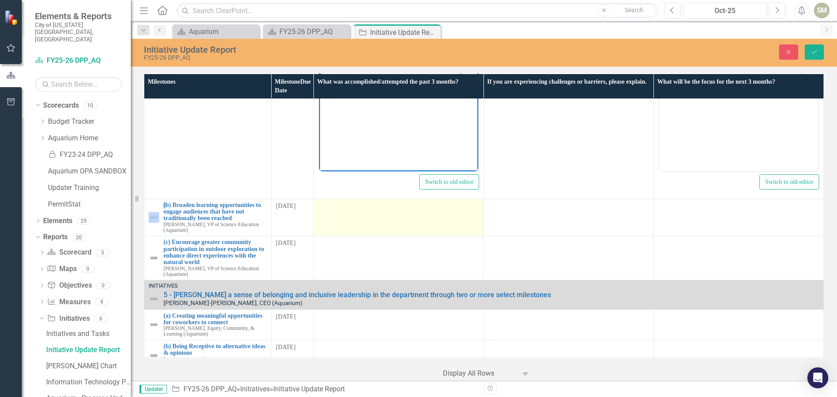
click at [421, 199] on td at bounding box center [399, 218] width 170 height 38
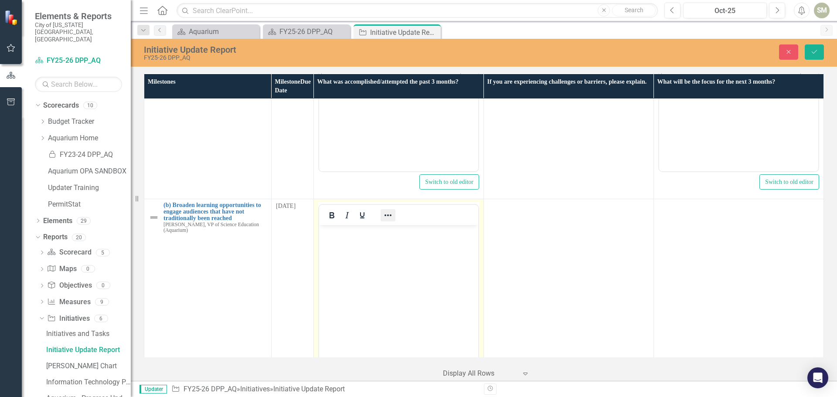
scroll to position [0, 0]
click at [395, 260] on body "Rich Text Area. Press ALT-0 for help." at bounding box center [398, 290] width 159 height 131
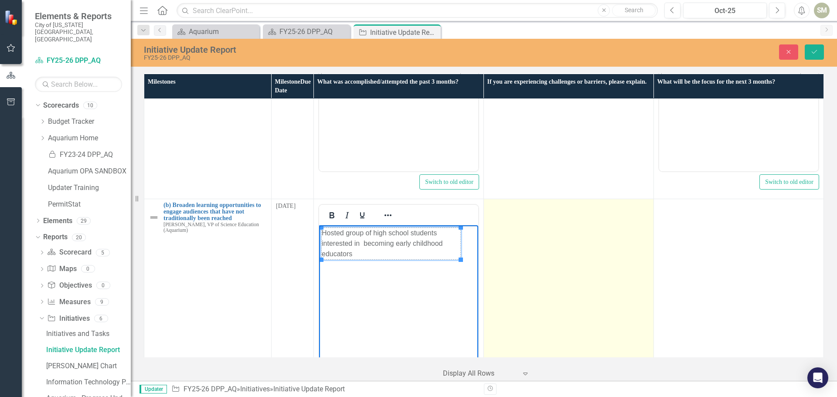
click at [538, 258] on td at bounding box center [569, 302] width 170 height 206
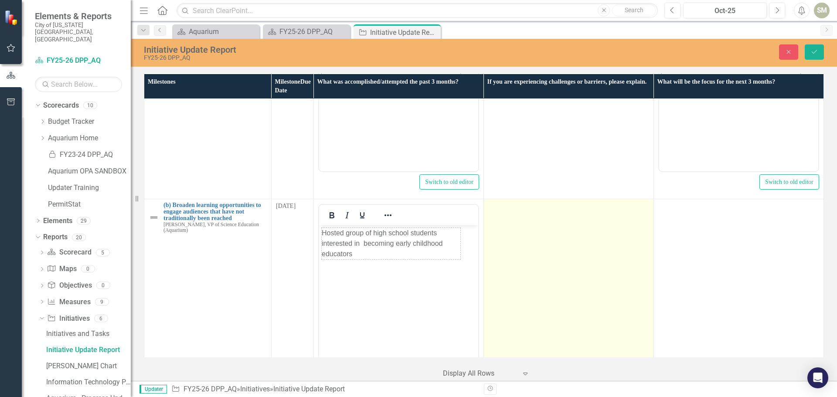
click at [538, 258] on td at bounding box center [569, 302] width 170 height 206
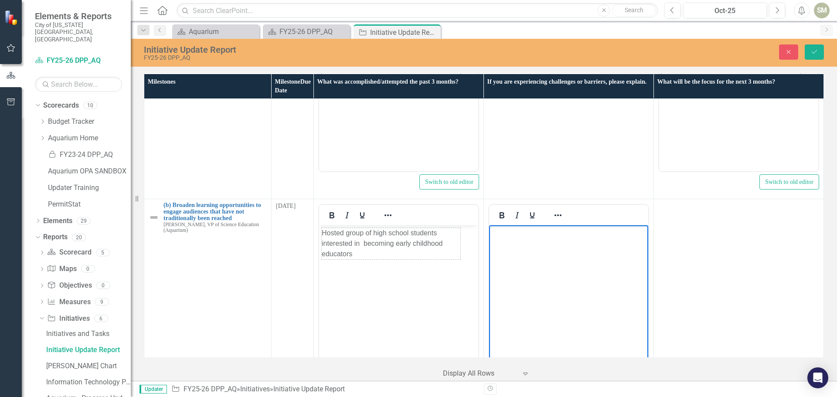
click at [541, 276] on body "Rich Text Area. Press ALT-0 for help." at bounding box center [568, 290] width 159 height 131
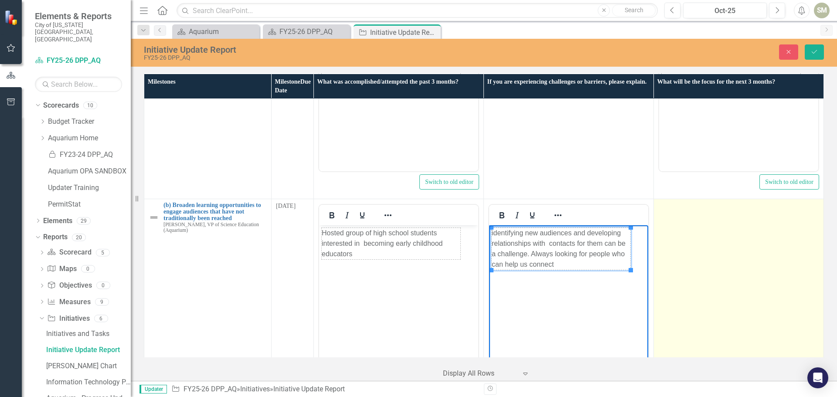
click at [708, 255] on td at bounding box center [739, 302] width 170 height 206
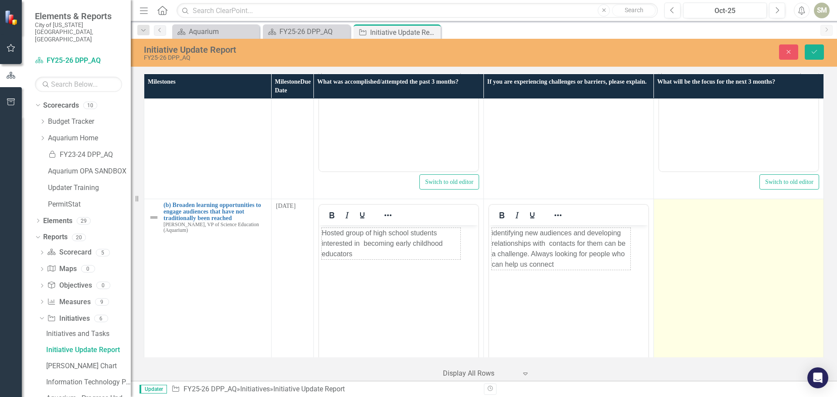
click at [708, 255] on td at bounding box center [739, 302] width 170 height 206
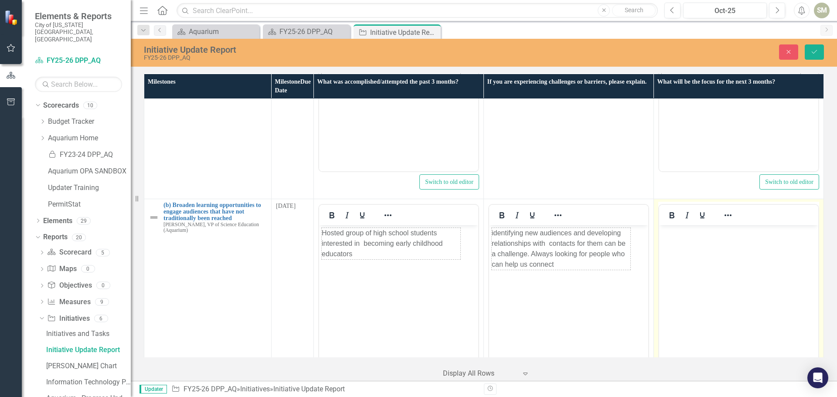
click at [713, 277] on body "Rich Text Area. Press ALT-0 for help." at bounding box center [738, 290] width 159 height 131
click at [717, 277] on body "Rich Text Area. Press ALT-0 for help." at bounding box center [738, 290] width 159 height 131
paste body "Rich Text Area. Press ALT-0 for help."
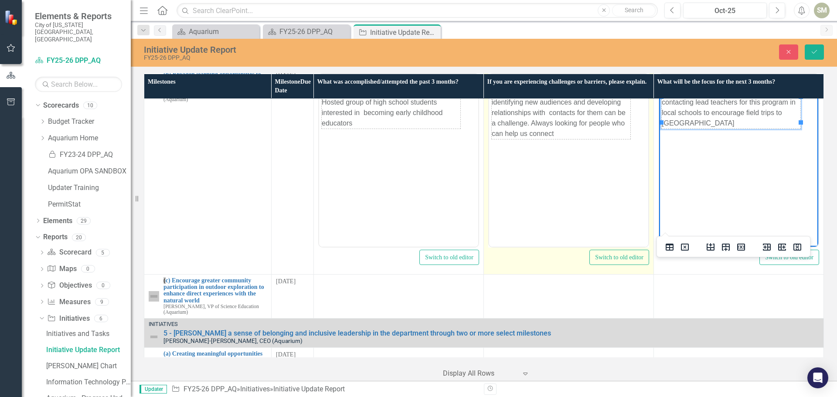
scroll to position [1003, 0]
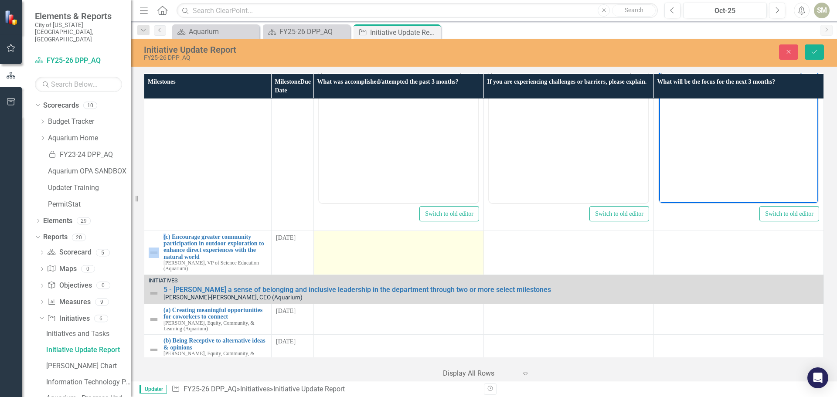
click at [402, 231] on td at bounding box center [399, 253] width 170 height 44
click at [403, 231] on td at bounding box center [399, 253] width 170 height 44
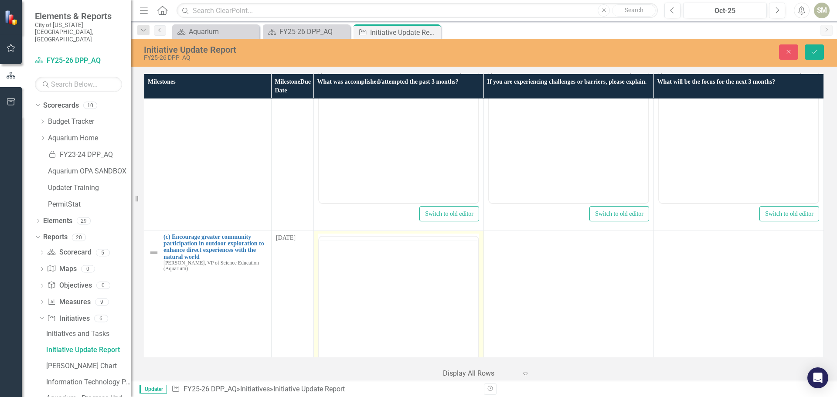
scroll to position [0, 0]
click at [382, 306] on body "Rich Text Area. Press ALT-0 for help." at bounding box center [398, 322] width 159 height 131
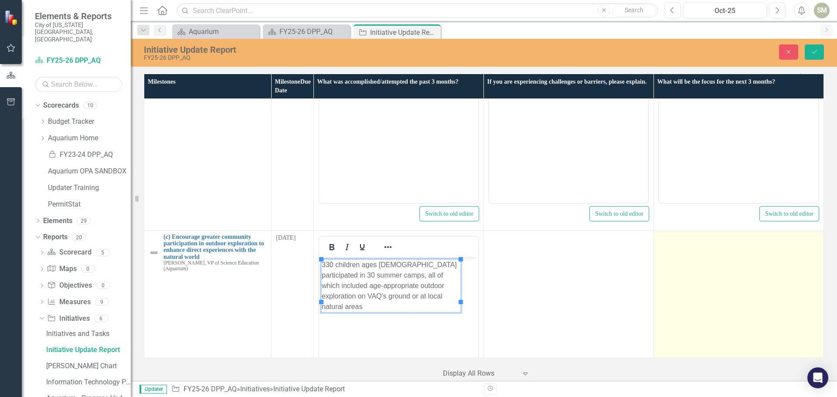
click at [694, 264] on td at bounding box center [739, 334] width 170 height 206
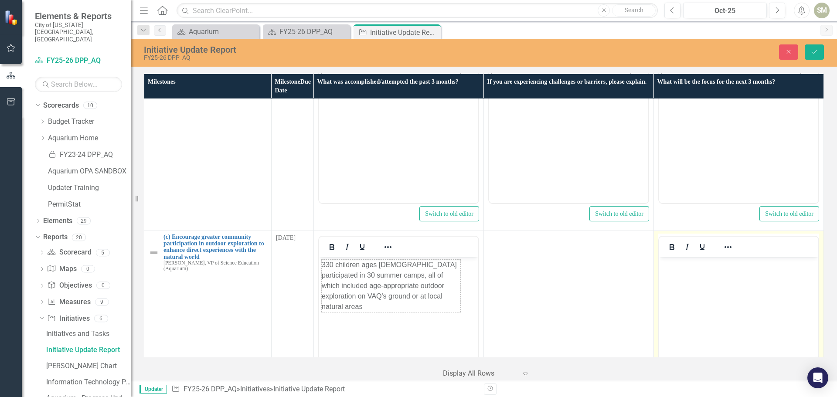
click at [700, 294] on body "Rich Text Area. Press ALT-0 for help." at bounding box center [738, 322] width 159 height 131
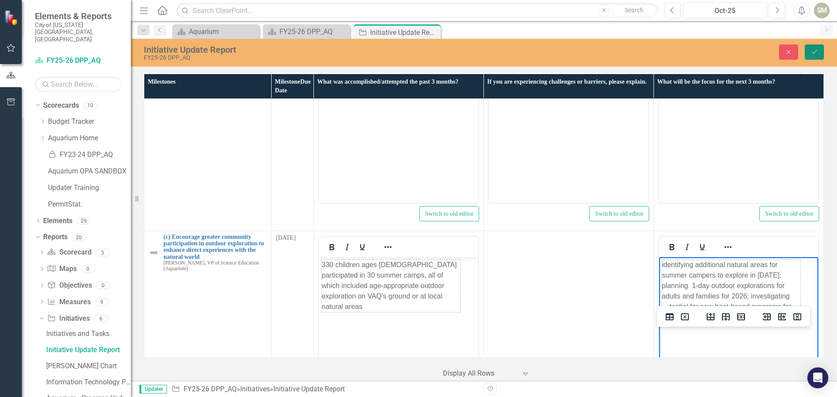
click at [814, 51] on icon "Save" at bounding box center [815, 52] width 8 height 6
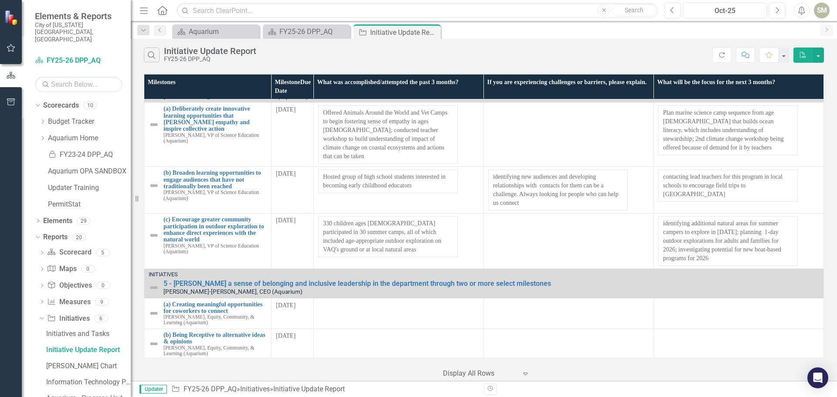
scroll to position [721, 0]
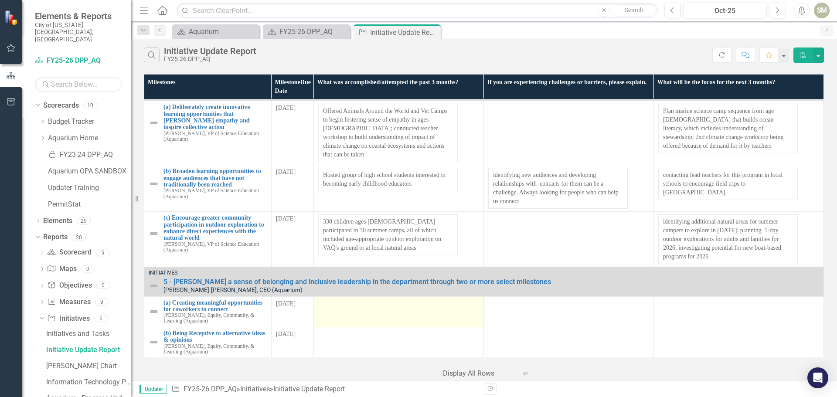
click at [375, 300] on div at bounding box center [398, 305] width 161 height 10
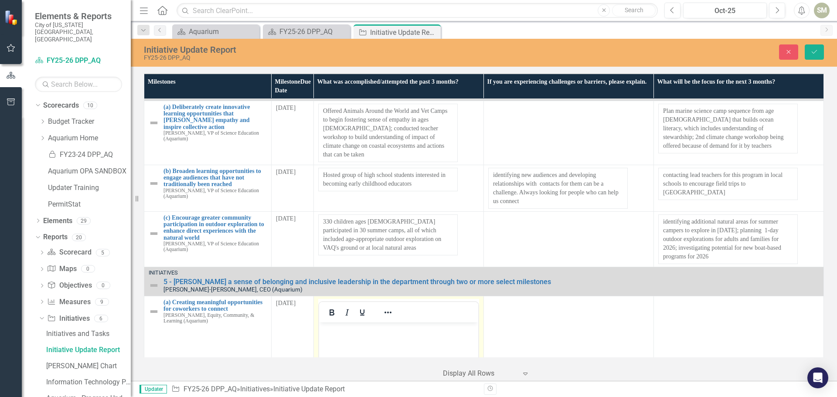
scroll to position [0, 0]
click at [372, 344] on body "Rich Text Area. Press ALT-0 for help." at bounding box center [398, 387] width 159 height 131
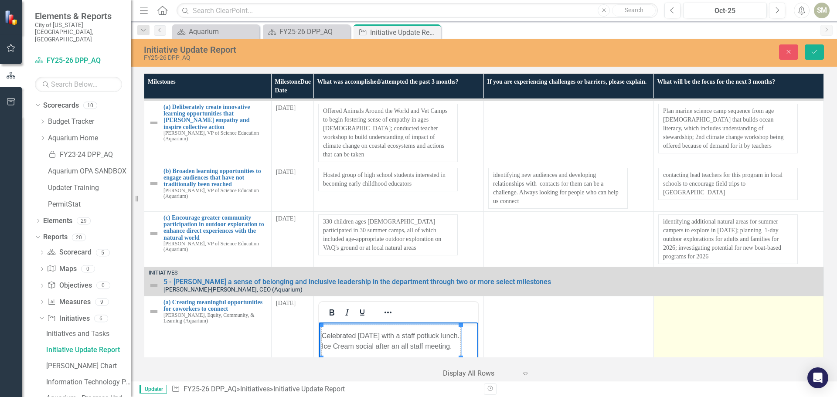
click at [679, 321] on td at bounding box center [739, 399] width 170 height 206
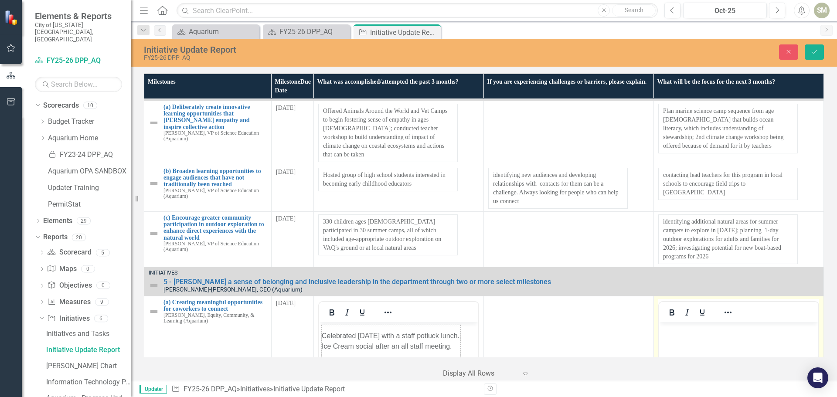
click at [691, 352] on body "Rich Text Area. Press ALT-0 for help." at bounding box center [738, 387] width 159 height 131
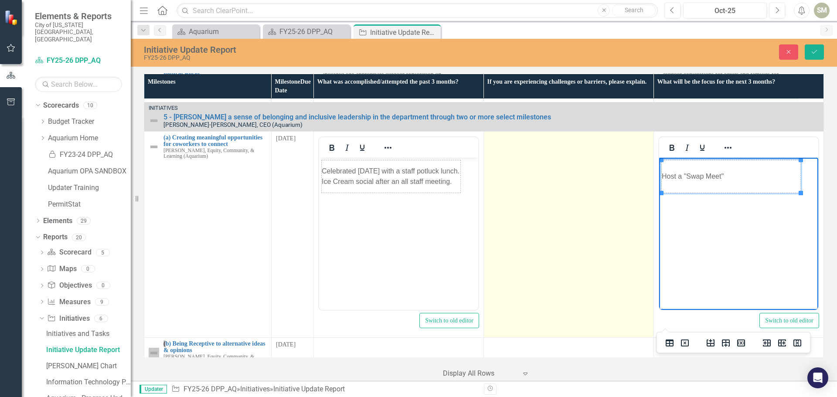
scroll to position [896, 0]
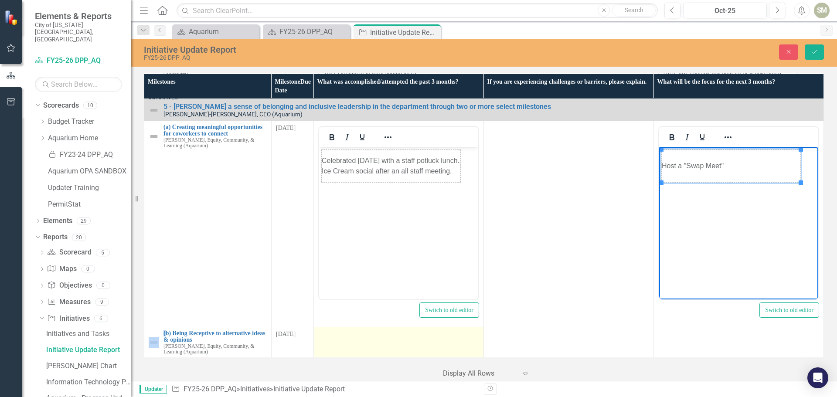
click at [382, 330] on div at bounding box center [398, 335] width 161 height 10
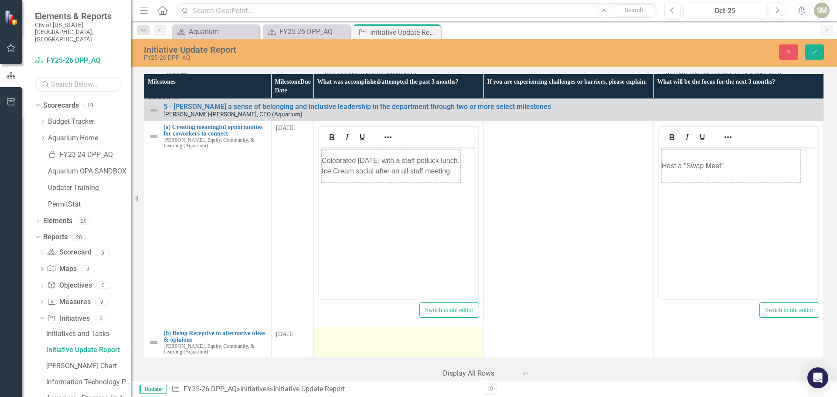
click at [382, 330] on div at bounding box center [398, 335] width 161 height 10
click at [377, 335] on div at bounding box center [388, 343] width 25 height 17
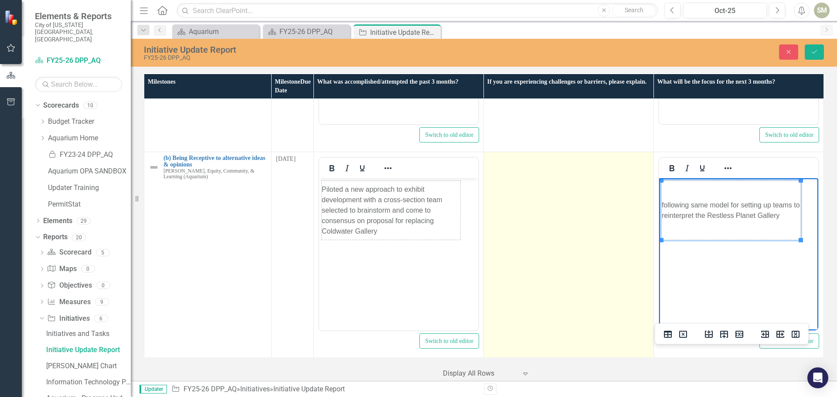
scroll to position [1072, 0]
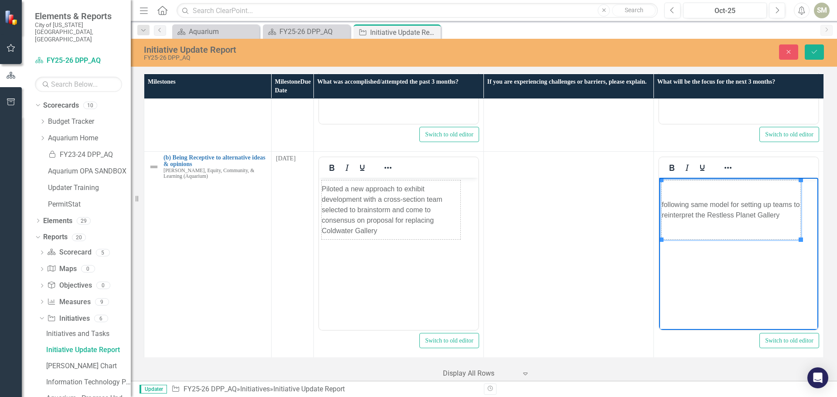
click at [393, 358] on td at bounding box center [399, 373] width 170 height 31
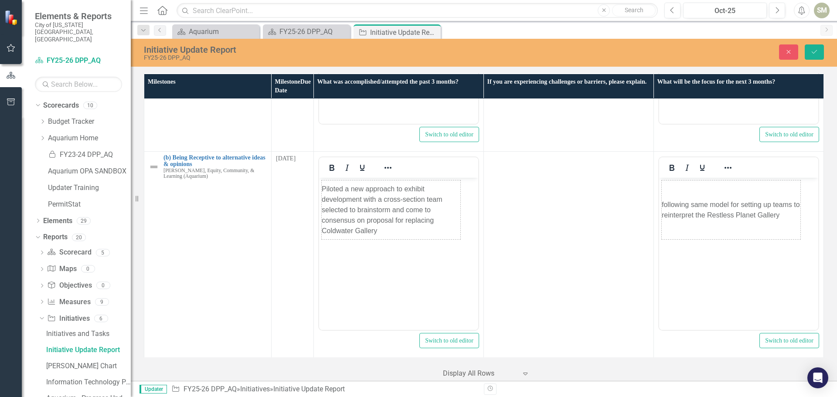
click at [393, 358] on td at bounding box center [399, 373] width 170 height 31
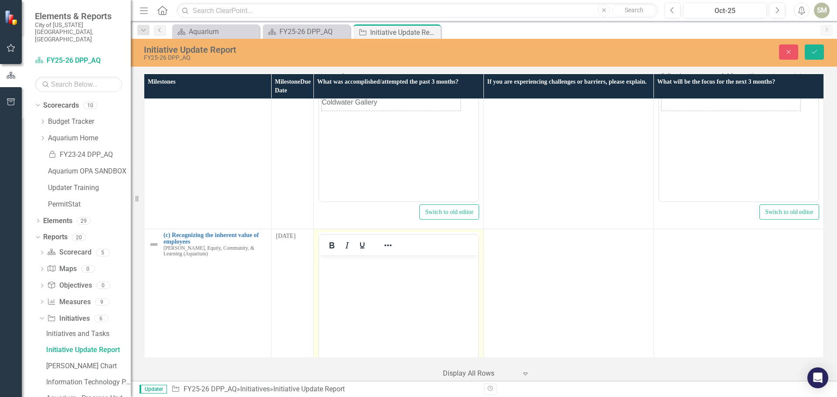
scroll to position [1202, 0]
click at [358, 293] on body "Rich Text Area. Press ALT-0 for help." at bounding box center [398, 318] width 159 height 131
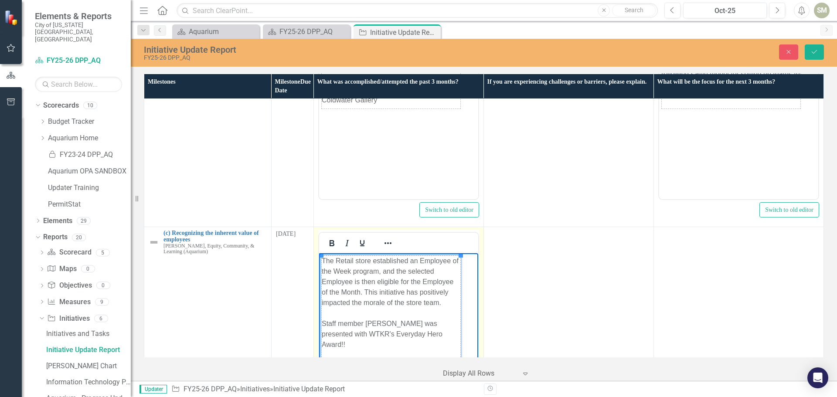
scroll to position [131, 0]
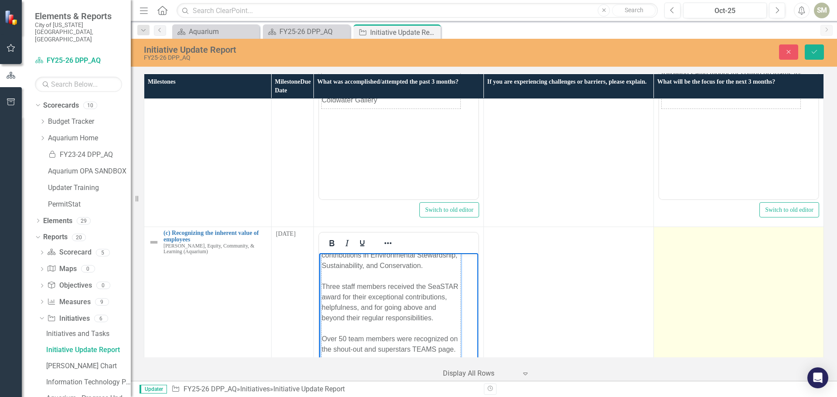
click at [747, 278] on td at bounding box center [739, 330] width 170 height 206
click at [744, 294] on td at bounding box center [739, 330] width 170 height 206
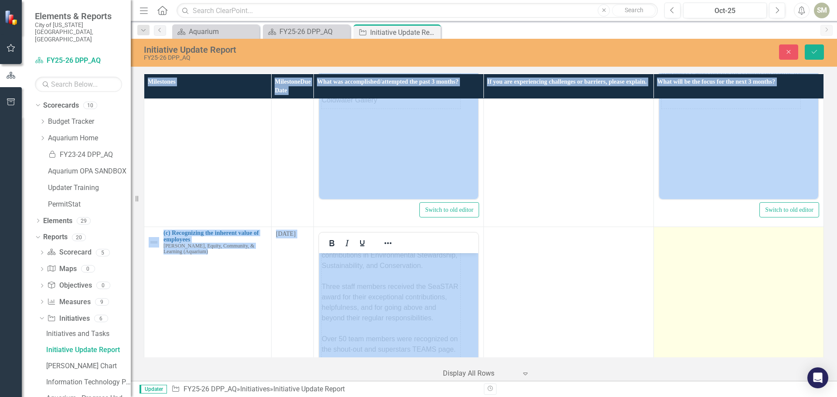
click at [744, 294] on td at bounding box center [739, 330] width 170 height 206
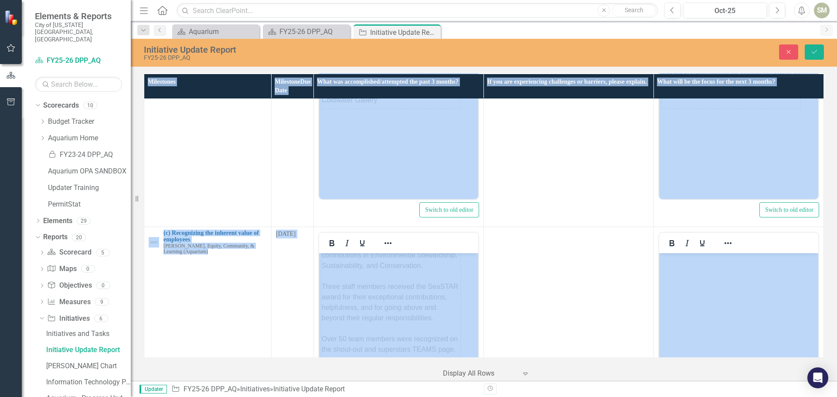
scroll to position [0, 0]
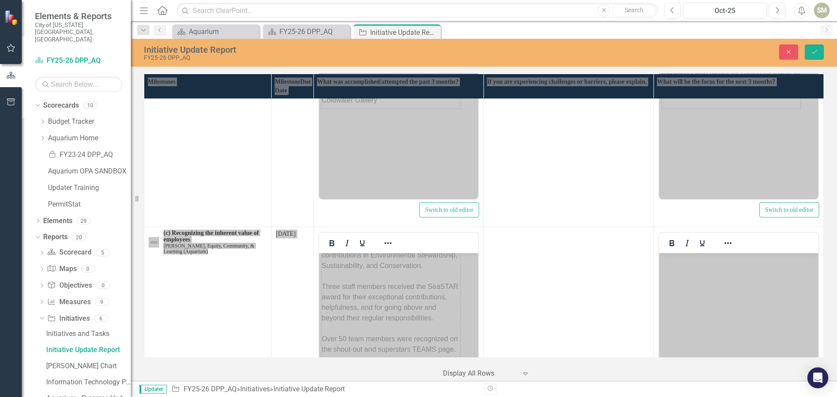
click at [743, 328] on body "Rich Text Area. Press ALT-0 for help." at bounding box center [738, 318] width 159 height 131
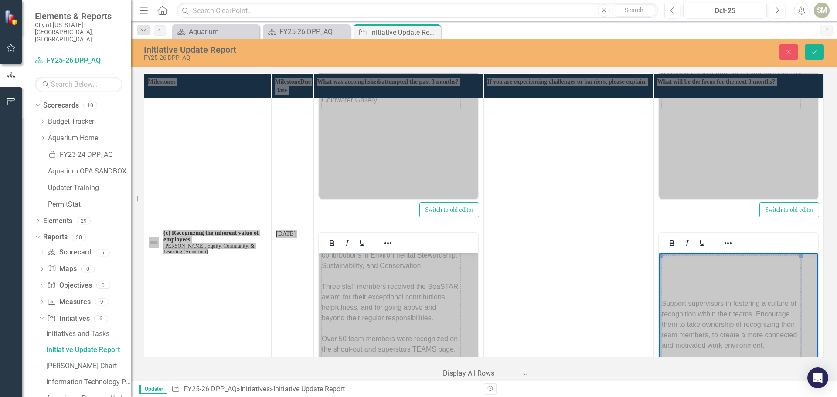
scroll to position [38, 0]
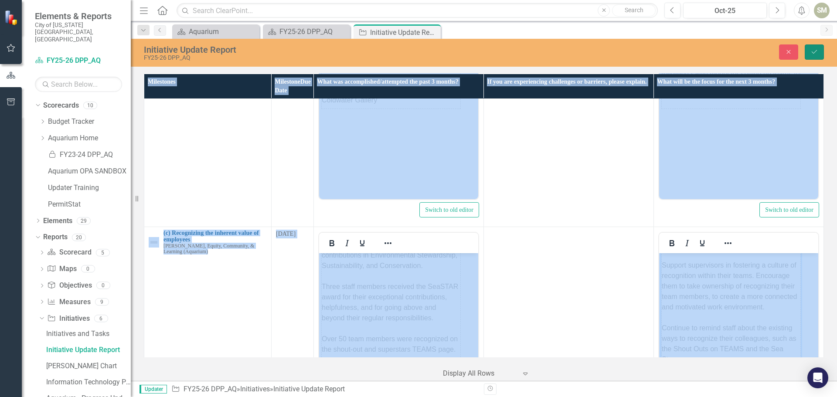
click at [815, 51] on icon "Save" at bounding box center [815, 52] width 8 height 6
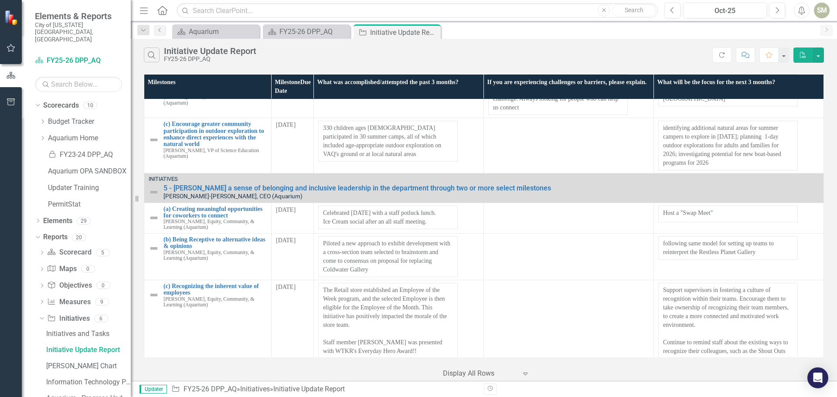
scroll to position [829, 0]
